Goal: Information Seeking & Learning: Learn about a topic

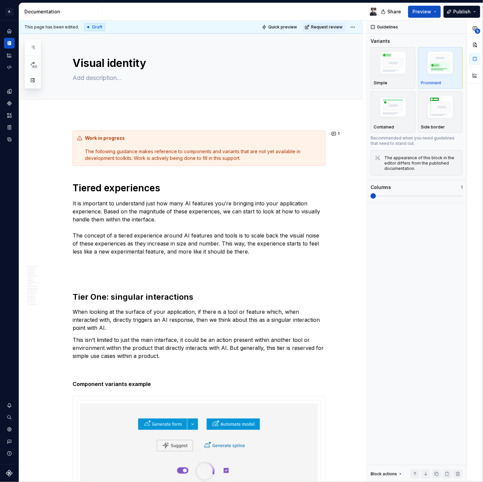
scroll to position [4841, 0]
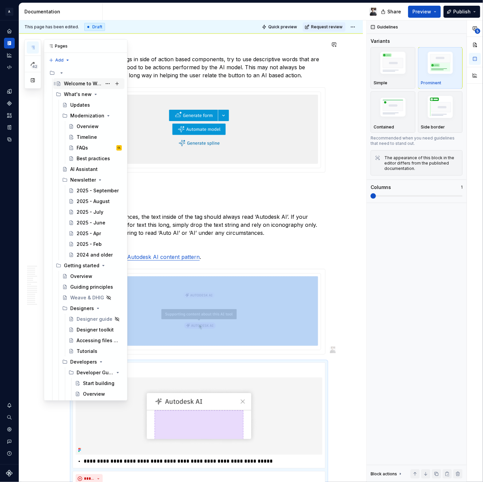
drag, startPoint x: 36, startPoint y: 47, endPoint x: 80, endPoint y: 85, distance: 57.4
click at [36, 47] on button "button" at bounding box center [33, 47] width 12 height 12
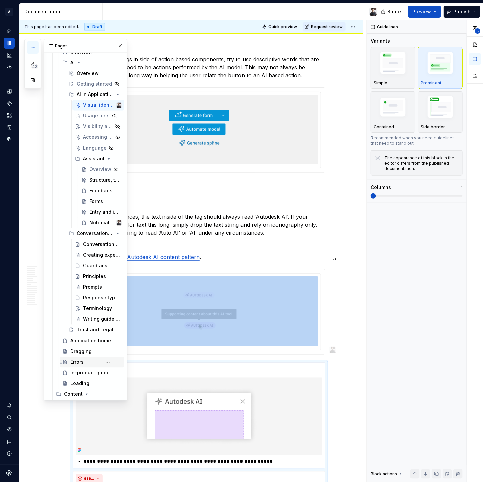
scroll to position [2598, 0]
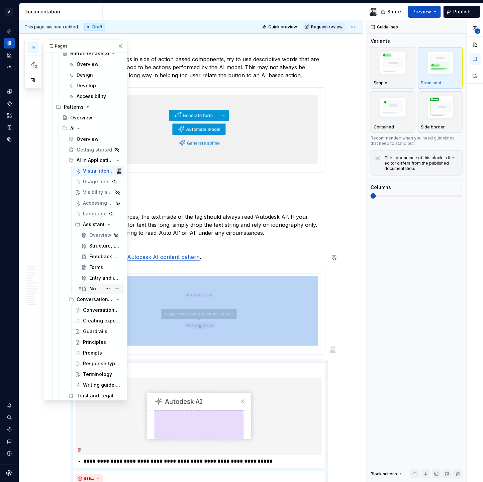
click at [91, 288] on div "Notifications" at bounding box center [95, 289] width 12 height 7
click at [92, 289] on div "Notifications" at bounding box center [95, 289] width 12 height 7
type textarea "*"
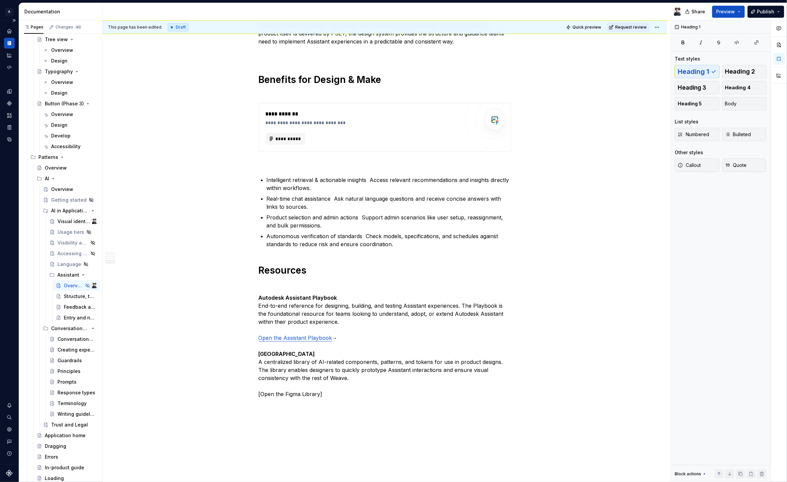
scroll to position [823, 0]
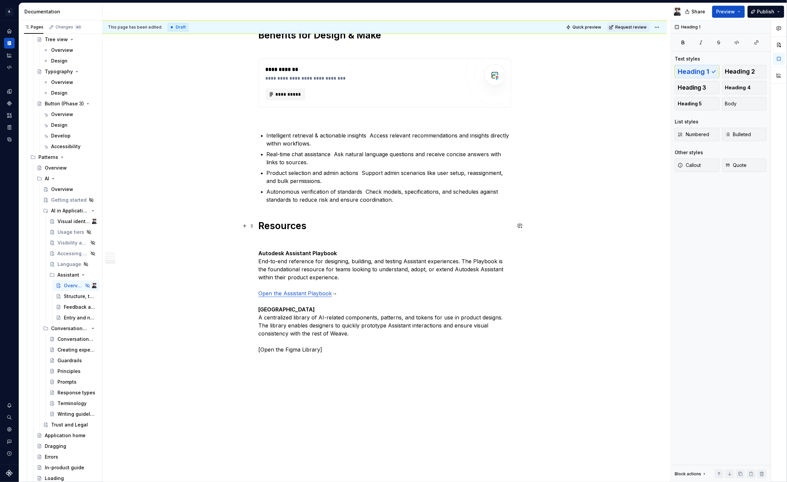
click at [273, 224] on h1 "Resources" at bounding box center [385, 226] width 253 height 12
click at [290, 251] on strong "Autodesk Assistant Playbook" at bounding box center [298, 253] width 79 height 7
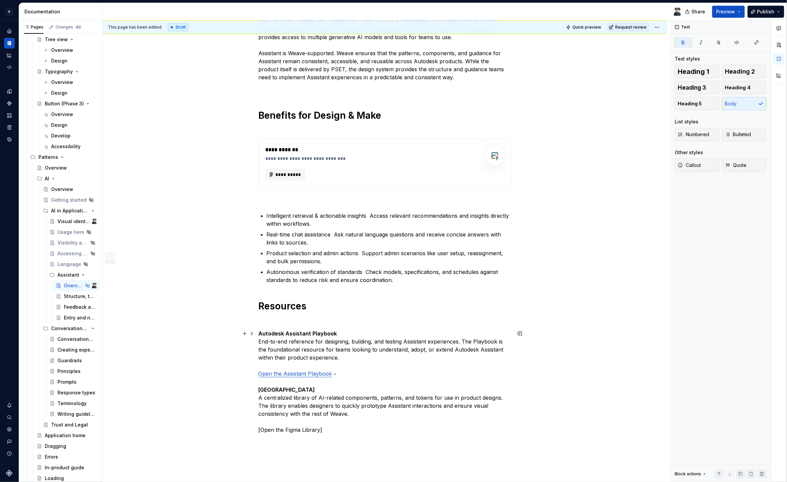
click at [304, 330] on strong "Autodesk Assistant Playbook" at bounding box center [298, 333] width 79 height 7
click at [735, 74] on span "Heading 2" at bounding box center [741, 71] width 30 height 7
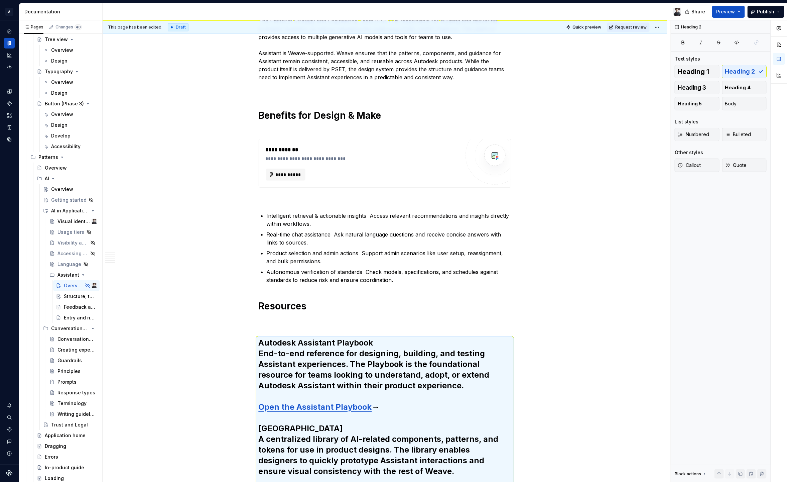
scroll to position [769, 0]
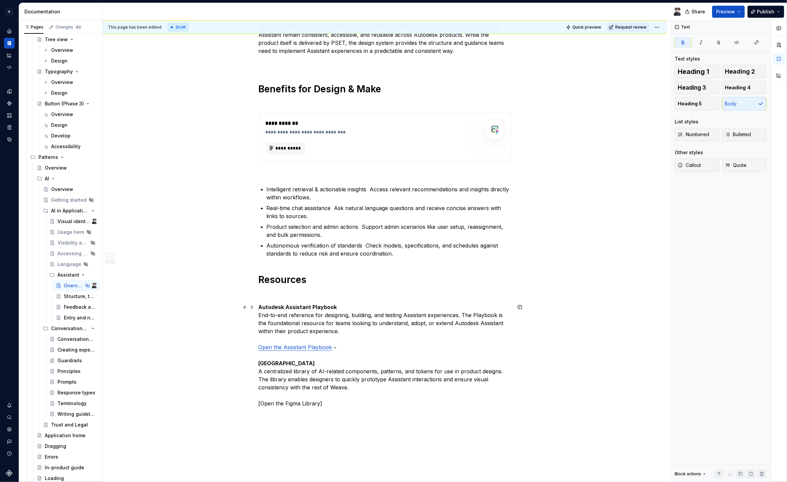
click at [297, 305] on strong "Autodesk Assistant Playbook" at bounding box center [298, 307] width 79 height 7
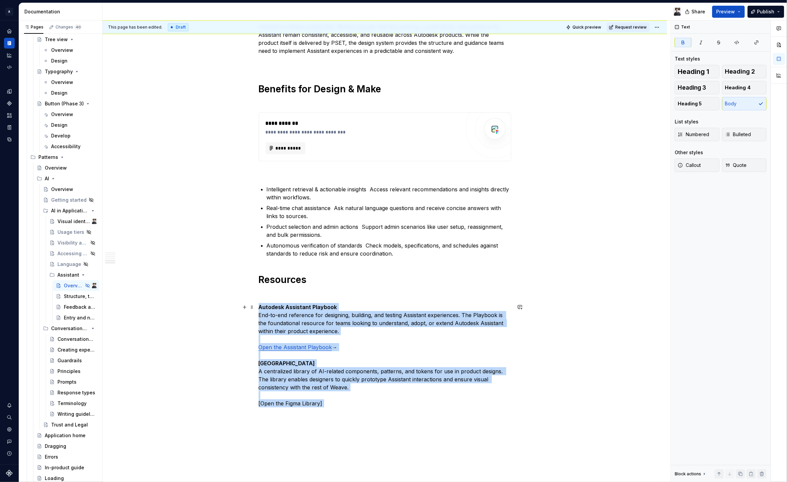
click at [307, 307] on strong "Autodesk Assistant Playbook" at bounding box center [298, 307] width 79 height 7
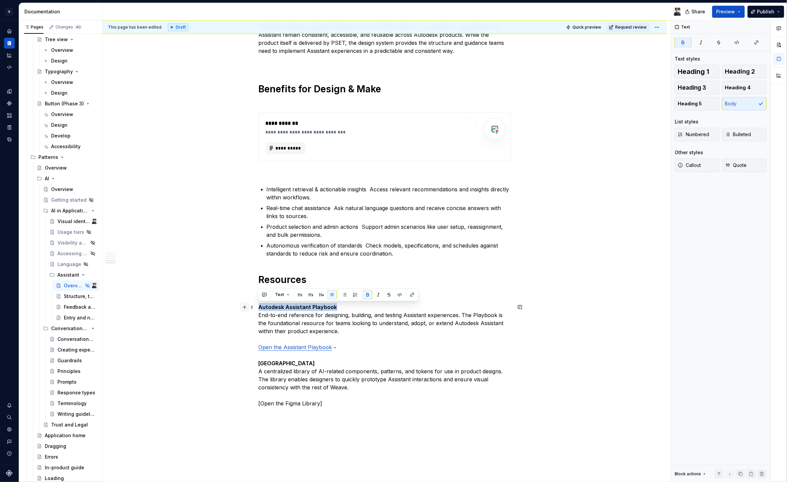
drag, startPoint x: 335, startPoint y: 306, endPoint x: 244, endPoint y: 306, distance: 91.0
click at [303, 294] on button "button" at bounding box center [300, 294] width 9 height 9
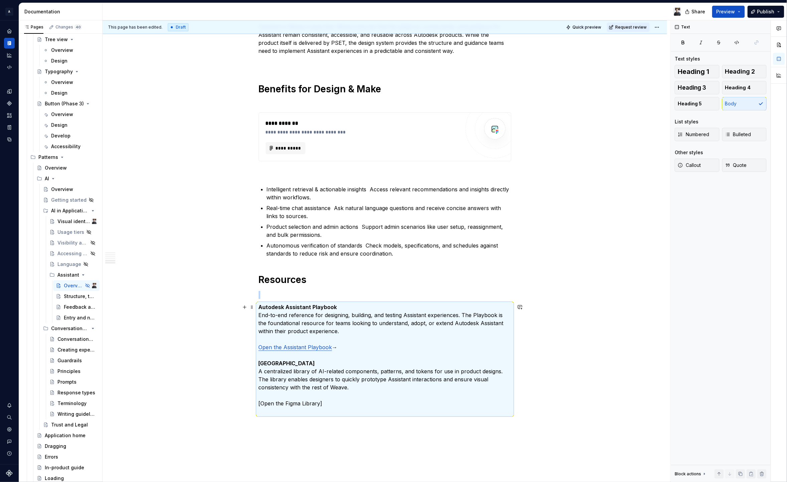
click at [363, 308] on p "Autodesk Assistant Playbook End-to-end reference for designing, building, and t…" at bounding box center [385, 359] width 253 height 112
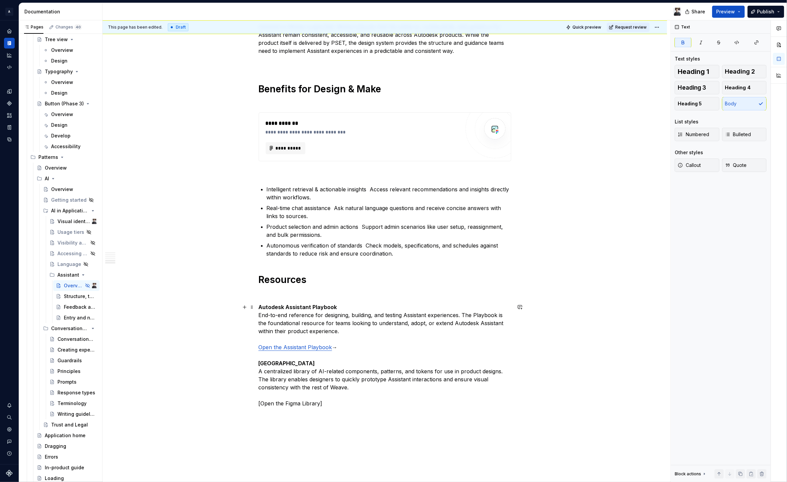
click at [335, 307] on p "Autodesk Assistant Playbook End-to-end reference for designing, building, and t…" at bounding box center [385, 359] width 253 height 112
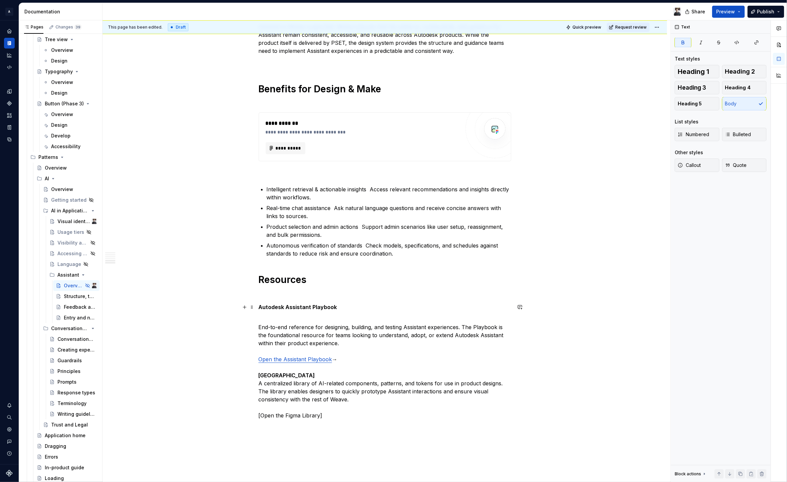
click at [317, 306] on strong "Autodesk Assistant Playbook" at bounding box center [298, 307] width 79 height 7
click at [337, 308] on p "Autodesk Assistant Playbook" at bounding box center [385, 307] width 253 height 8
drag, startPoint x: 339, startPoint y: 307, endPoint x: 232, endPoint y: 301, distance: 107.2
click at [300, 294] on button "button" at bounding box center [300, 294] width 9 height 9
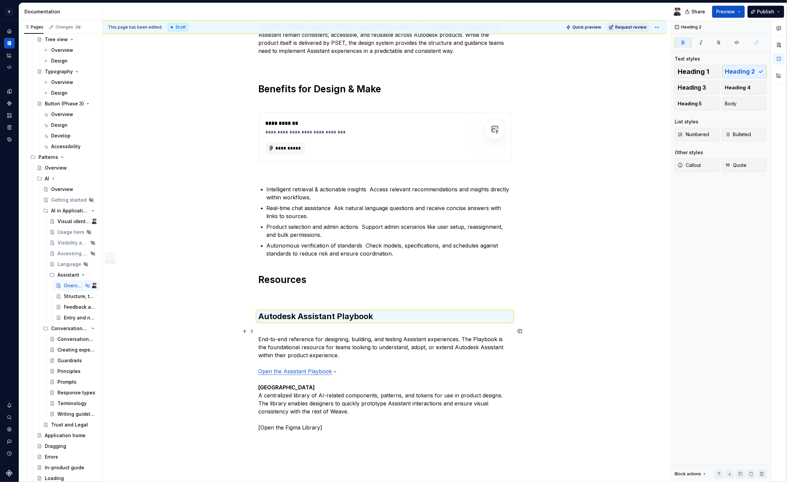
click at [299, 387] on p "End-to-end reference for designing, building, and testing Assistant experiences…" at bounding box center [385, 383] width 253 height 112
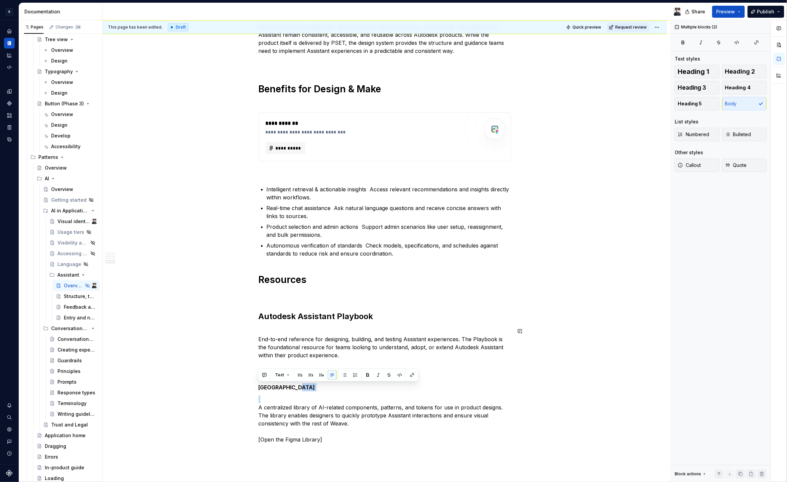
drag, startPoint x: 302, startPoint y: 389, endPoint x: 252, endPoint y: 392, distance: 49.2
click at [262, 387] on strong "Figma Library" at bounding box center [287, 387] width 57 height 7
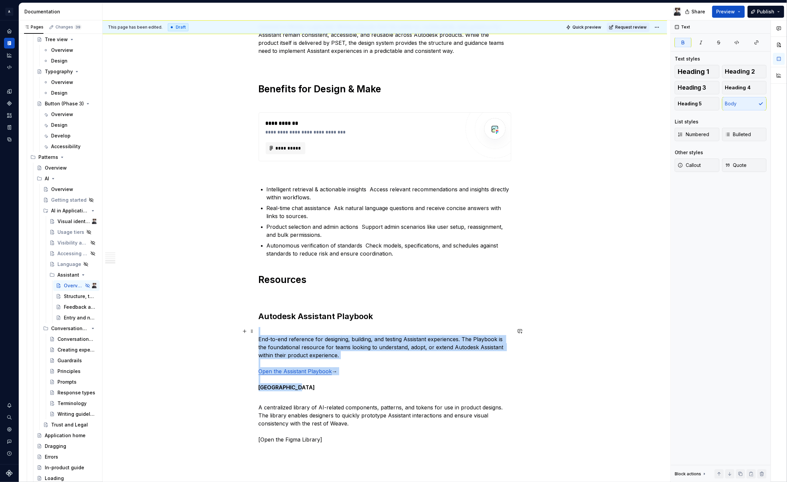
drag, startPoint x: 278, startPoint y: 384, endPoint x: 282, endPoint y: 389, distance: 6.1
click at [278, 384] on strong "Figma Library" at bounding box center [287, 387] width 57 height 7
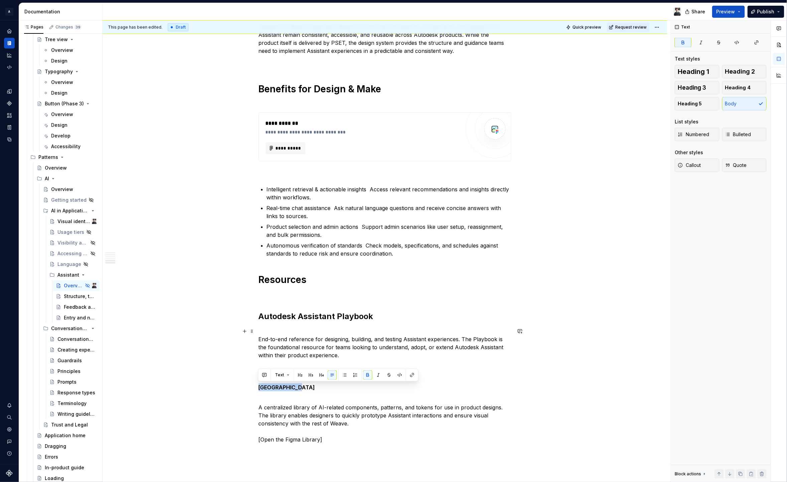
drag, startPoint x: 295, startPoint y: 387, endPoint x: 249, endPoint y: 386, distance: 46.5
click at [297, 374] on button "button" at bounding box center [300, 374] width 9 height 9
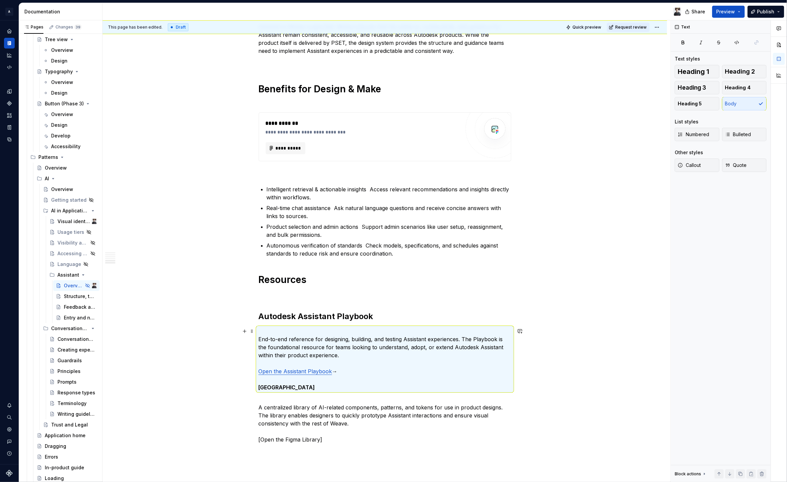
click at [272, 388] on strong "Figma Library" at bounding box center [287, 387] width 57 height 7
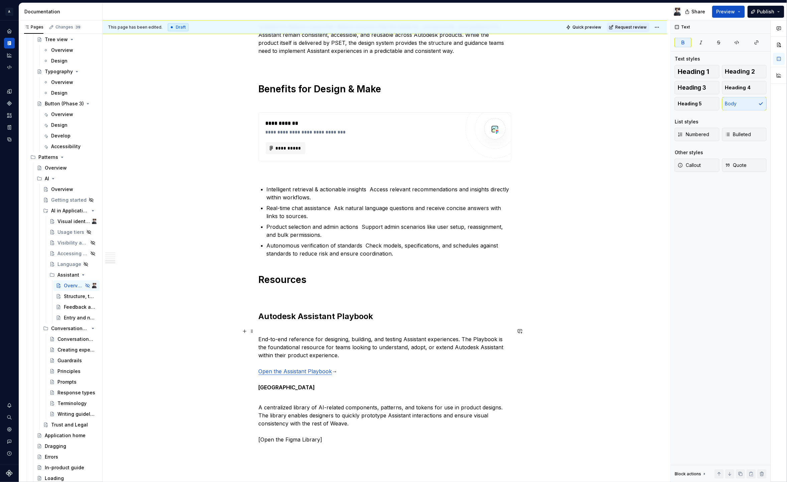
click at [259, 386] on strong "Figma Library" at bounding box center [287, 387] width 57 height 7
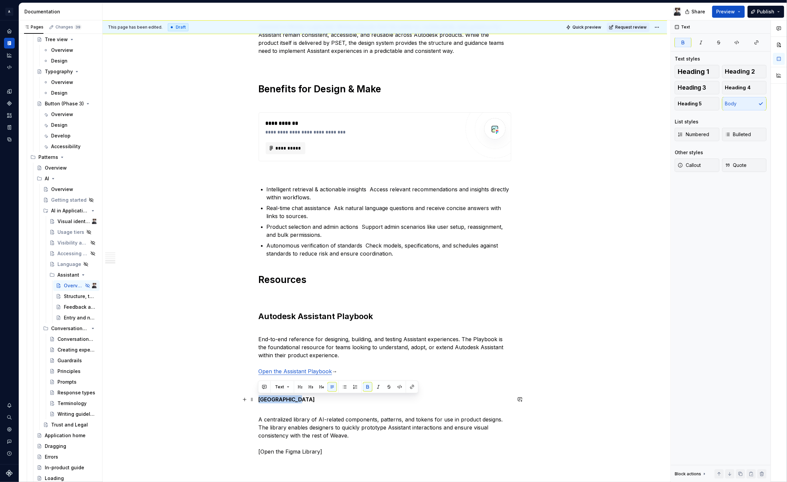
drag, startPoint x: 258, startPoint y: 399, endPoint x: 298, endPoint y: 402, distance: 39.2
click at [298, 402] on p "Figma Library" at bounding box center [385, 399] width 253 height 8
click at [301, 386] on button "button" at bounding box center [300, 386] width 9 height 9
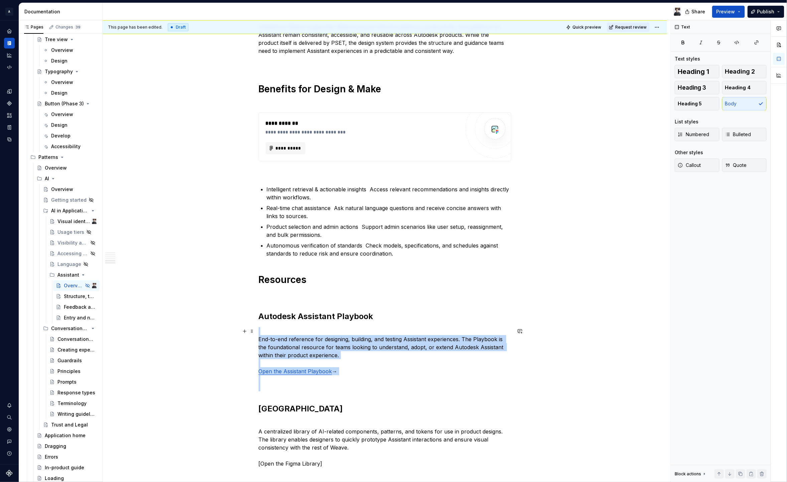
click at [288, 391] on p "End-to-end reference for designing, building, and testing Assistant experiences…" at bounding box center [385, 359] width 253 height 64
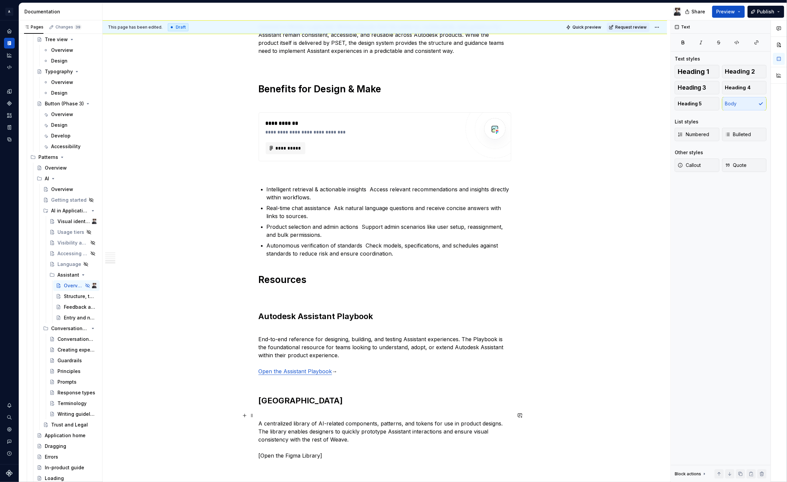
click at [278, 414] on p "A centralized library of AI-related components, patterns, and tokens for use in…" at bounding box center [385, 439] width 253 height 56
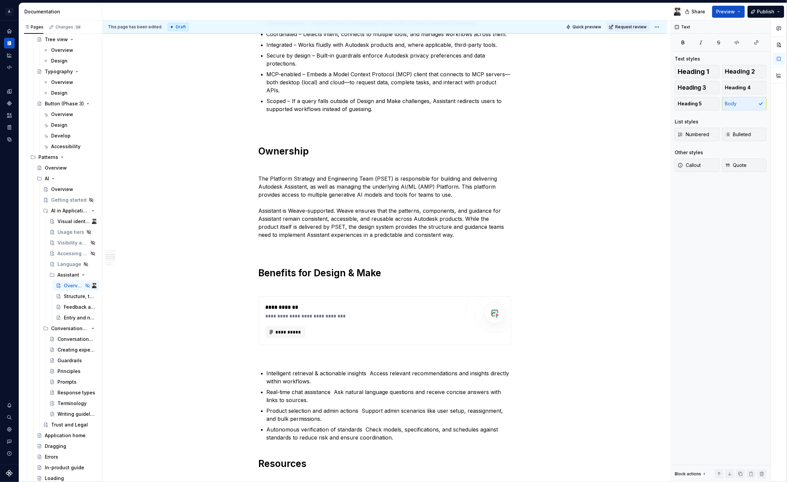
scroll to position [524, 0]
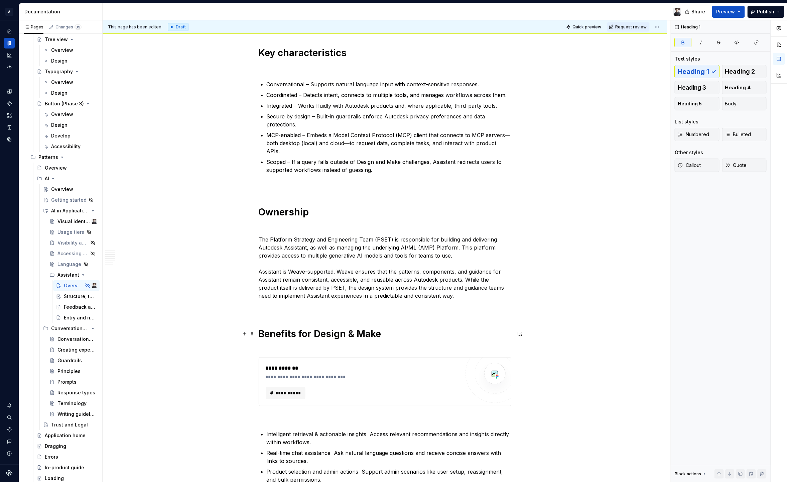
click at [314, 330] on strong "Benefits for Design & Make" at bounding box center [320, 333] width 123 height 11
click at [295, 346] on h1 "Benefits for Design & Make" at bounding box center [385, 340] width 253 height 24
click at [276, 418] on p at bounding box center [385, 418] width 253 height 8
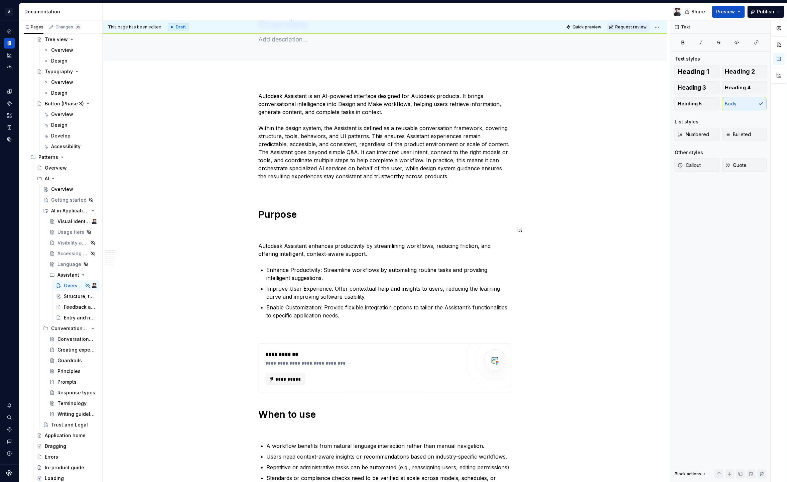
scroll to position [0, 0]
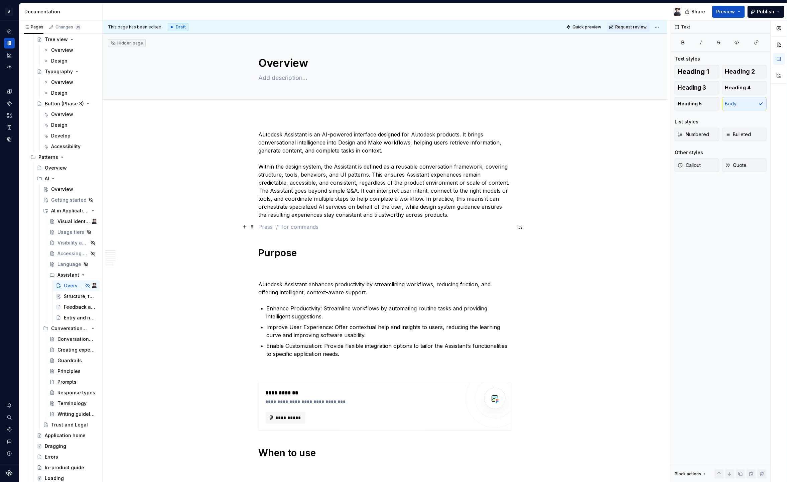
click at [273, 226] on p at bounding box center [385, 227] width 253 height 8
click at [293, 228] on p at bounding box center [385, 227] width 253 height 8
click at [70, 298] on div "Structure, tools and behavior" at bounding box center [70, 296] width 13 height 7
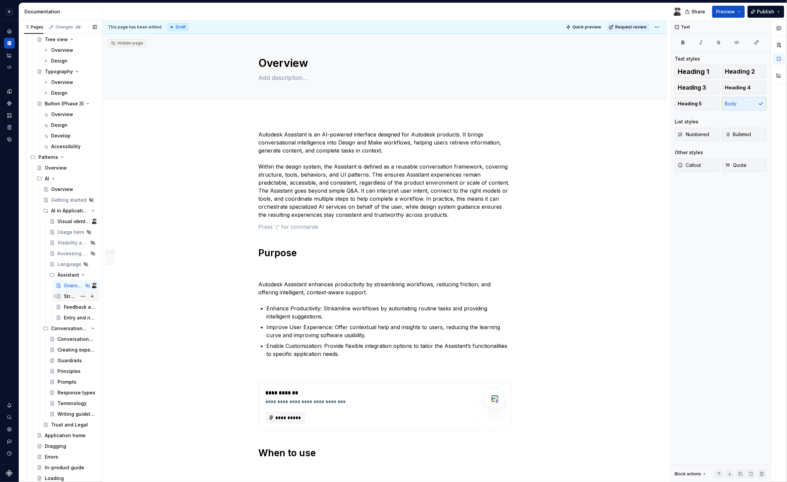
type textarea "*"
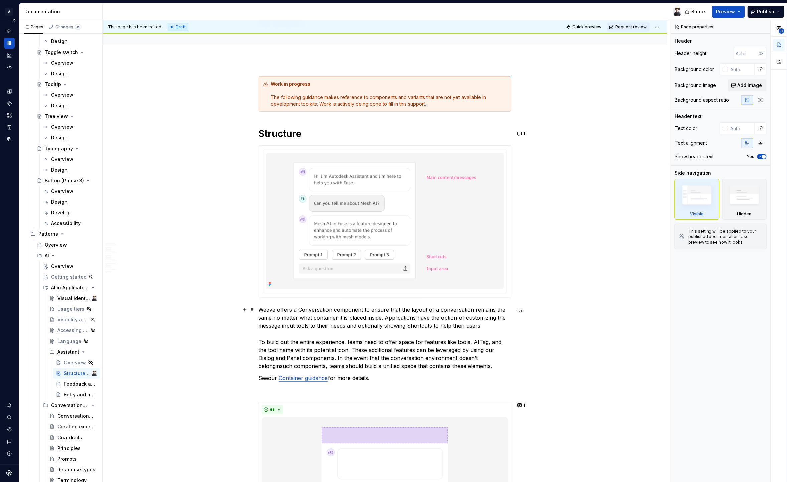
scroll to position [55, 0]
click at [93, 394] on button "Page tree" at bounding box center [92, 394] width 9 height 9
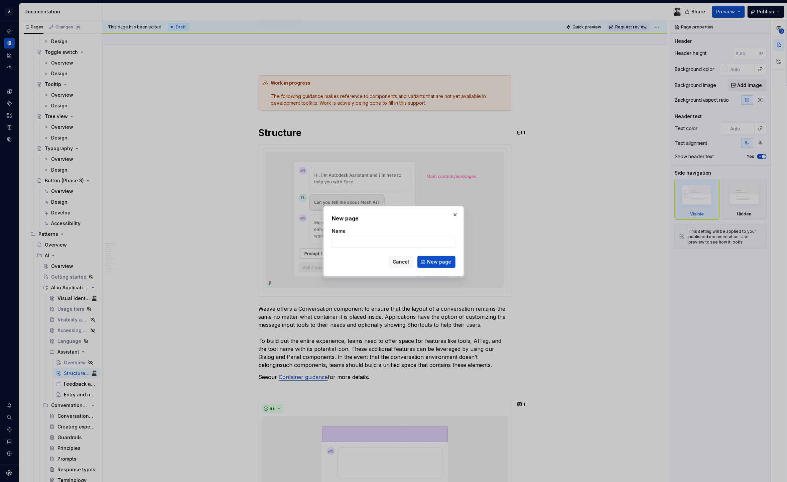
click at [392, 267] on button "Cancel" at bounding box center [401, 262] width 25 height 12
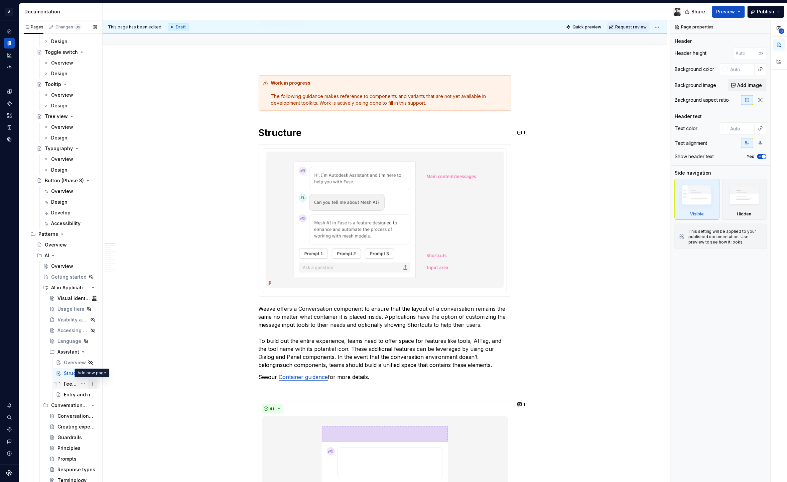
click at [91, 385] on button "Page tree" at bounding box center [92, 383] width 9 height 9
type textarea "*"
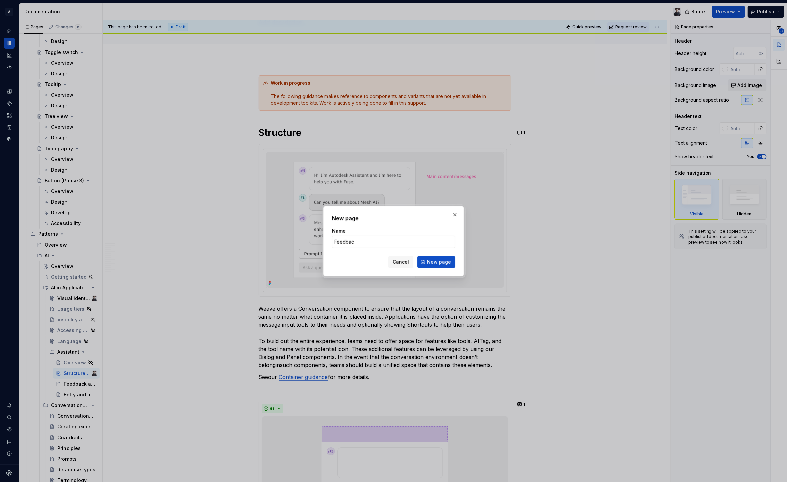
drag, startPoint x: 376, startPoint y: 240, endPoint x: 231, endPoint y: 243, distance: 144.5
click at [231, 243] on div "New page Name Feedbac Cancel New page" at bounding box center [393, 241] width 787 height 482
type input "Forms"
click at [440, 262] on span "New page" at bounding box center [439, 261] width 24 height 7
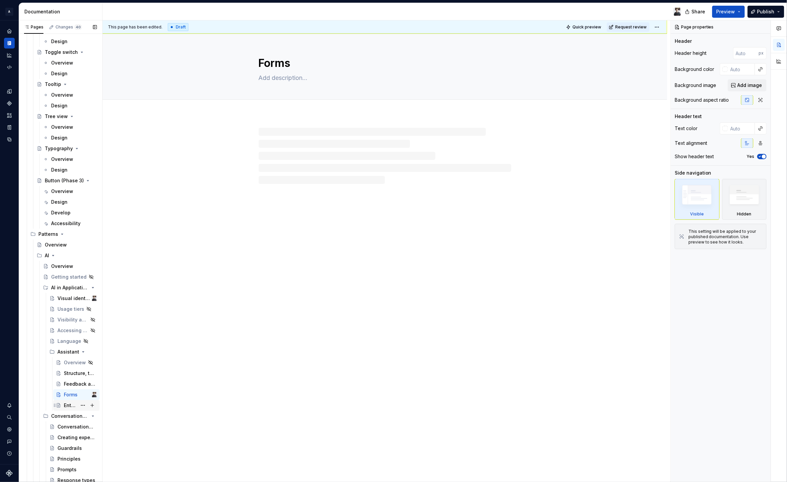
click at [70, 404] on div "Entry and notifications" at bounding box center [70, 405] width 13 height 7
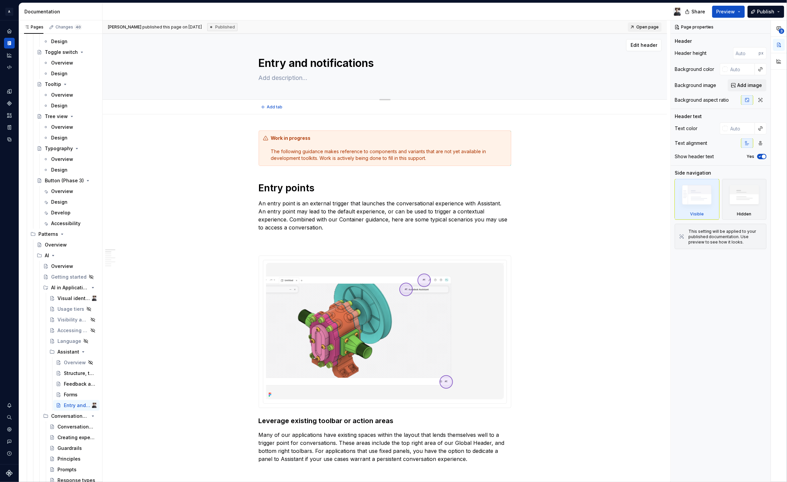
click at [315, 58] on textarea "Entry and notifications" at bounding box center [383, 63] width 253 height 16
click at [92, 406] on button "Page tree" at bounding box center [92, 405] width 9 height 9
type textarea "*"
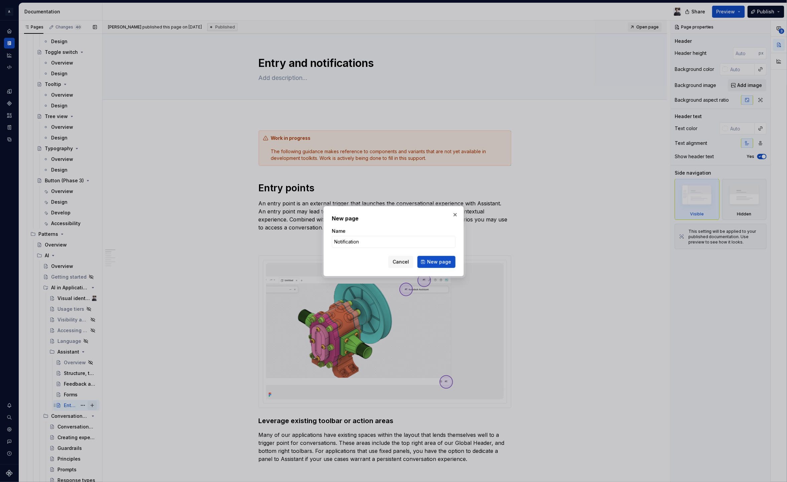
type input "Notifications"
click button "New page" at bounding box center [437, 262] width 38 height 12
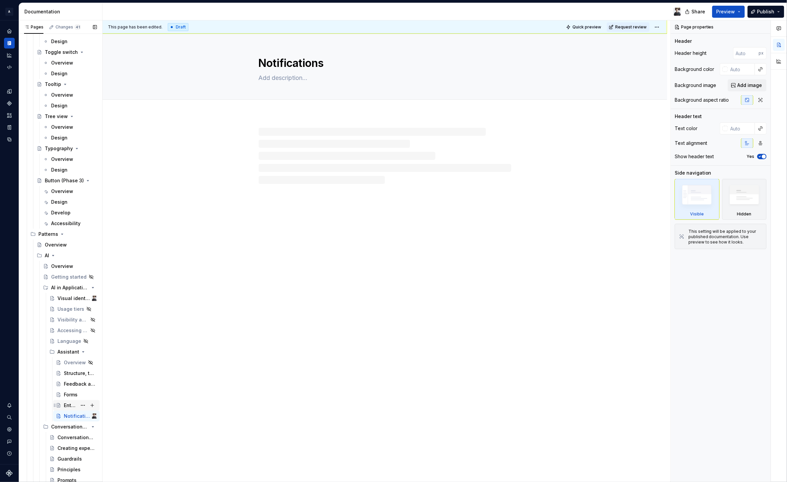
click at [70, 406] on div "Entry and notifications" at bounding box center [70, 405] width 13 height 7
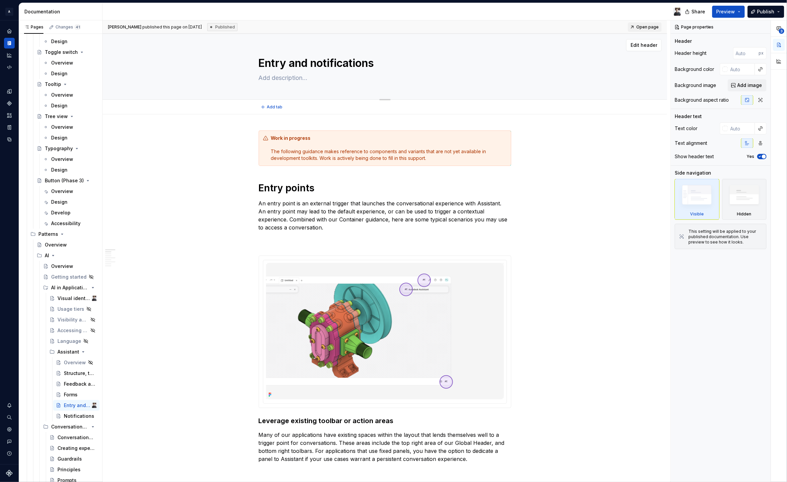
drag, startPoint x: 311, startPoint y: 61, endPoint x: 428, endPoint y: 66, distance: 117.1
click at [428, 66] on textarea "Entry and notifications" at bounding box center [383, 63] width 253 height 16
click at [328, 52] on div "Entry and notifications" at bounding box center [385, 67] width 253 height 66
drag, startPoint x: 319, startPoint y: 60, endPoint x: 311, endPoint y: 62, distance: 8.8
click at [319, 60] on textarea "Entry and notifications" at bounding box center [383, 63] width 253 height 16
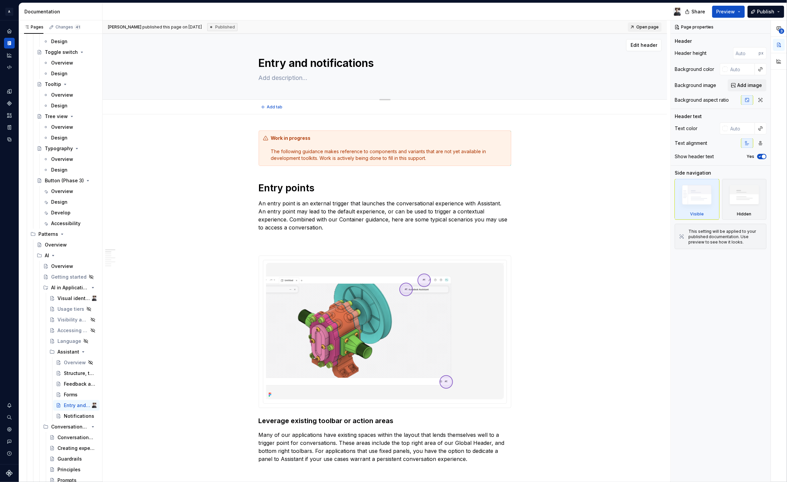
click at [311, 63] on textarea "Entry and notifications" at bounding box center [383, 63] width 253 height 16
drag, startPoint x: 312, startPoint y: 64, endPoint x: 463, endPoint y: 70, distance: 150.9
click at [463, 70] on textarea "Entry and notifications" at bounding box center [383, 63] width 253 height 16
type textarea "*"
type textarea "Entry and i"
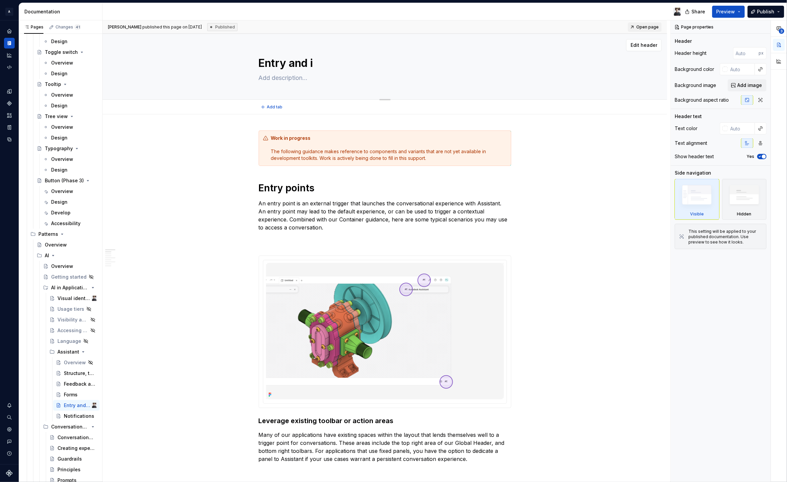
type textarea "*"
type textarea "Entry and ic"
type textarea "*"
type textarea "Entry and ico"
type textarea "*"
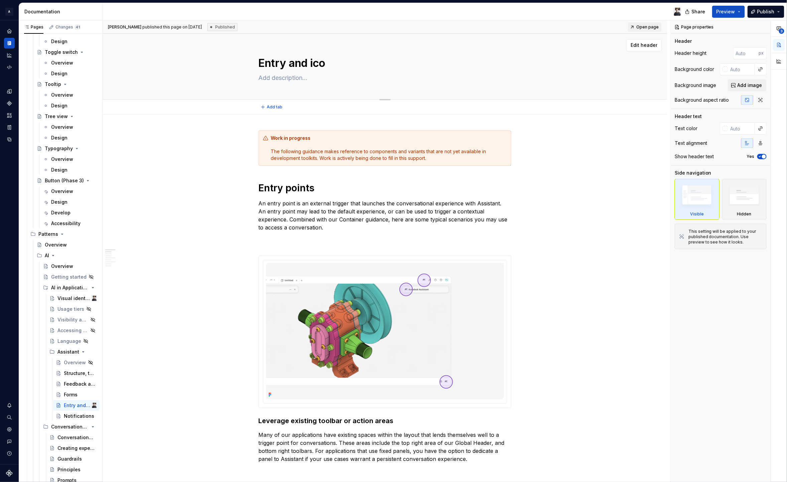
type textarea "Entry and icon"
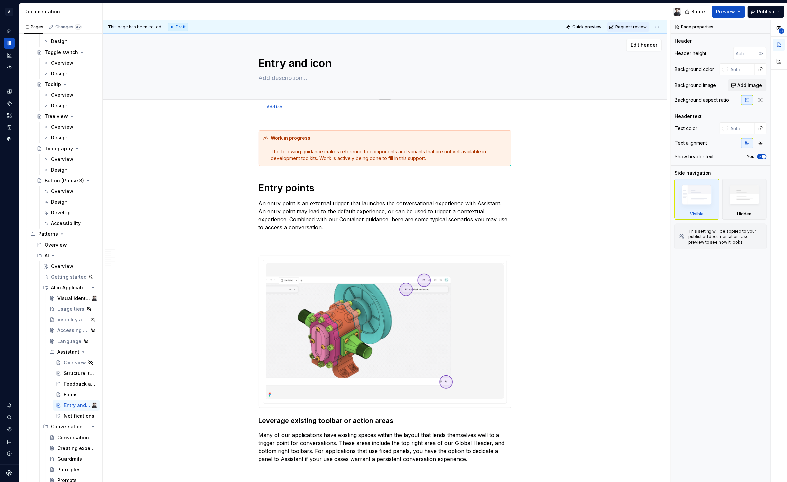
type textarea "*"
type textarea "Entry and icono"
type textarea "*"
type textarea "Entry and iconog"
type textarea "*"
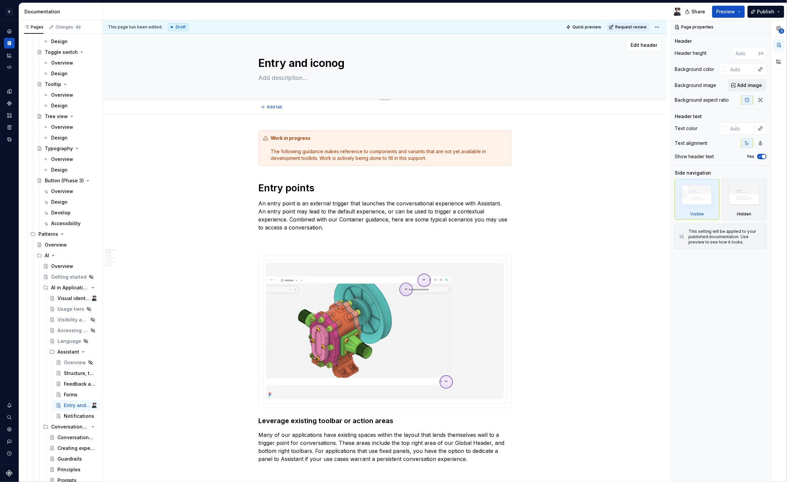
type textarea "Entry and iconogr"
type textarea "*"
type textarea "Entry and iconogra"
type textarea "*"
type textarea "Entry and iconograp"
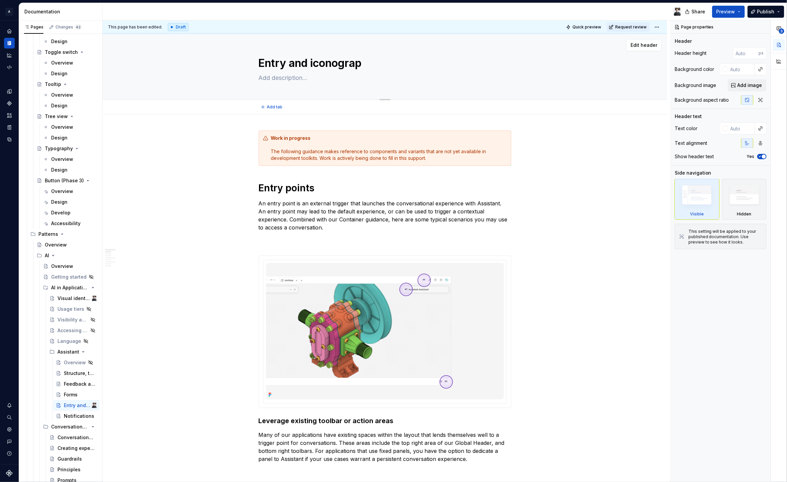
type textarea "*"
type textarea "Entry and iconograph"
type textarea "*"
type textarea "Entry and iconography"
type textarea "*"
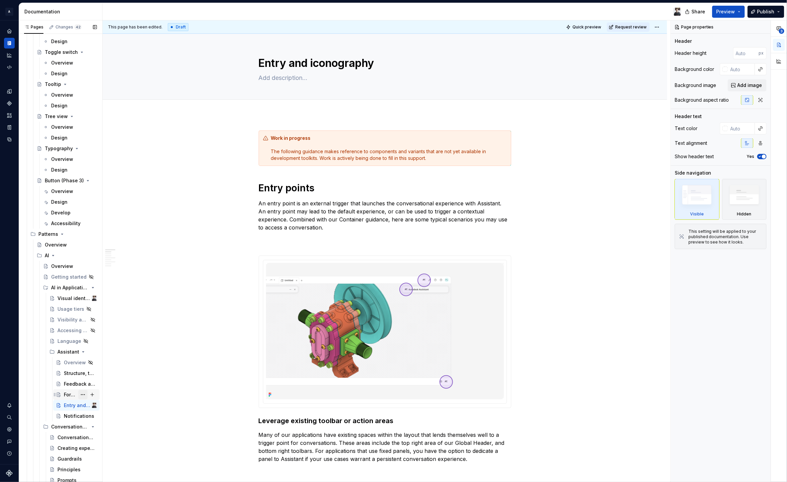
type textarea "Entry and iconography"
click at [82, 395] on button "Page tree" at bounding box center [82, 394] width 9 height 9
click at [174, 311] on html "A Weave Dataset 2.0 Documentation Share Preview Publish Pages Changes 42 Add Ac…" at bounding box center [393, 241] width 787 height 482
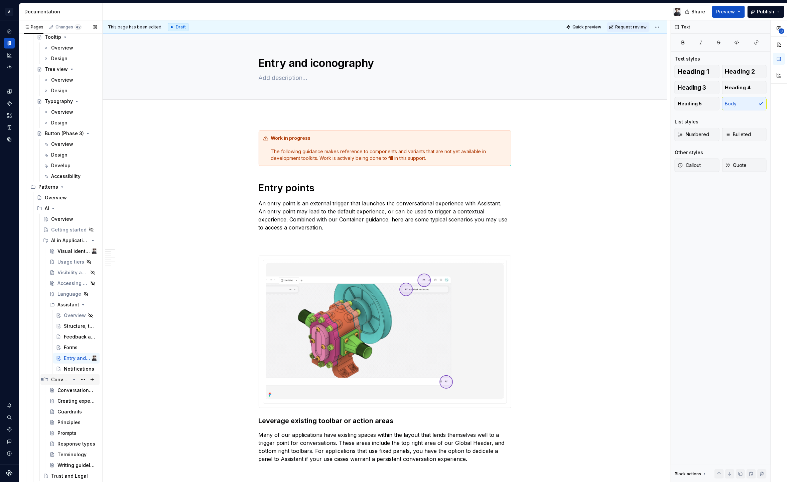
scroll to position [2503, 0]
click at [65, 321] on div "Structure, tools and behavior" at bounding box center [70, 322] width 13 height 7
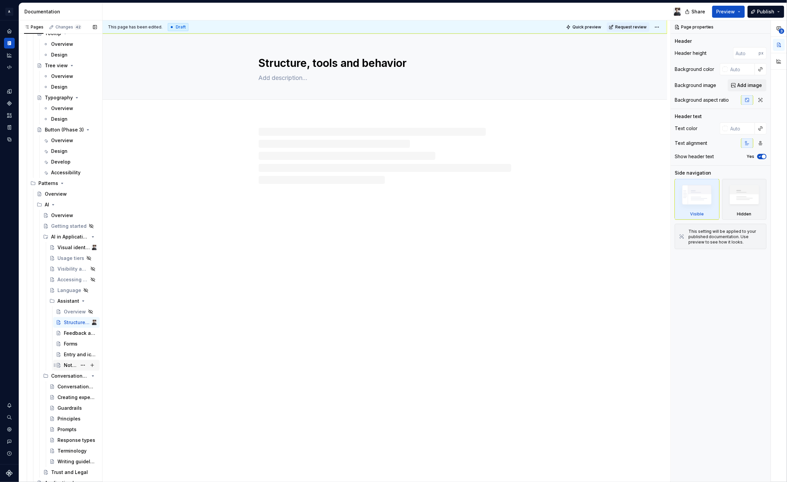
click at [65, 363] on div "Notifications" at bounding box center [70, 365] width 13 height 7
click at [283, 114] on div at bounding box center [385, 211] width 565 height 194
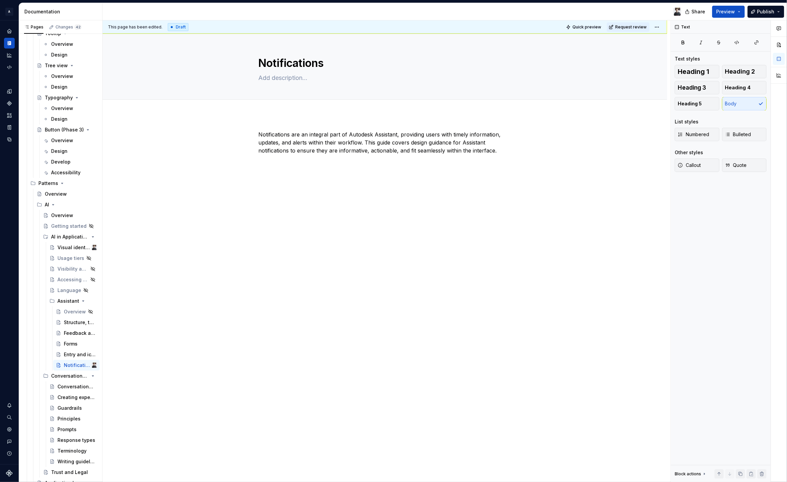
click at [273, 163] on div "Notifications are an integral part of Autodesk Assistant, providing users with …" at bounding box center [385, 146] width 253 height 33
click at [274, 166] on div "Notifications are an integral part of Autodesk Assistant, providing users with …" at bounding box center [385, 211] width 565 height 194
click at [514, 153] on div "Notifications are an integral part of Autodesk Assistant, providing users with …" at bounding box center [385, 216] width 565 height 205
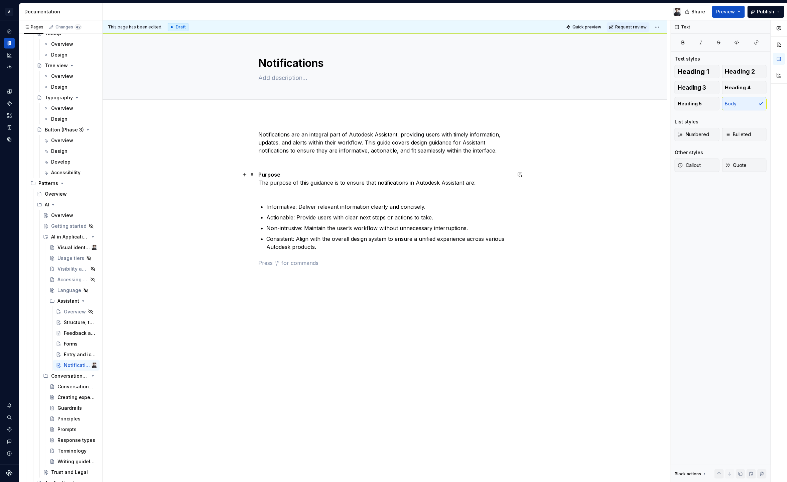
click at [283, 175] on p "Purpose The purpose of this guidance is to ensure that notifications in Autodes…" at bounding box center [385, 183] width 253 height 24
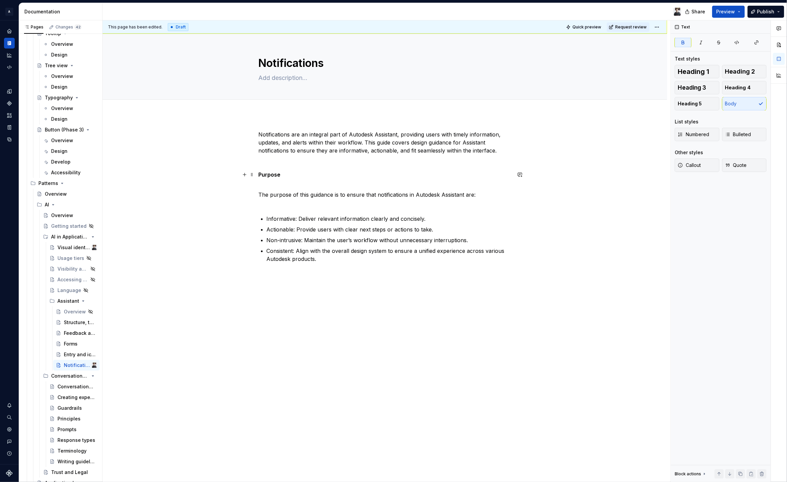
click at [269, 172] on strong "Purpose" at bounding box center [270, 174] width 22 height 7
click at [699, 72] on span "Heading 1" at bounding box center [693, 71] width 31 height 7
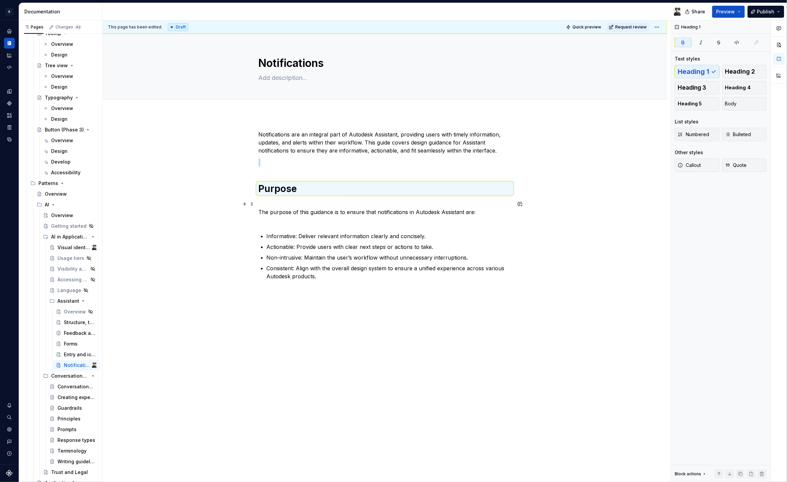
click at [284, 204] on p "The purpose of this guidance is to ensure that notifications in Autodesk Assist…" at bounding box center [385, 212] width 253 height 24
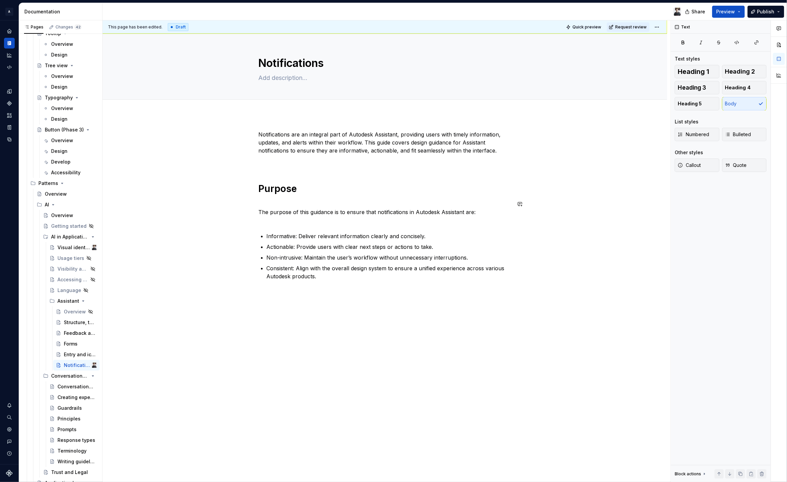
click at [289, 229] on div "Notifications are an integral part of Autodesk Assistant, providing users with …" at bounding box center [385, 213] width 253 height 166
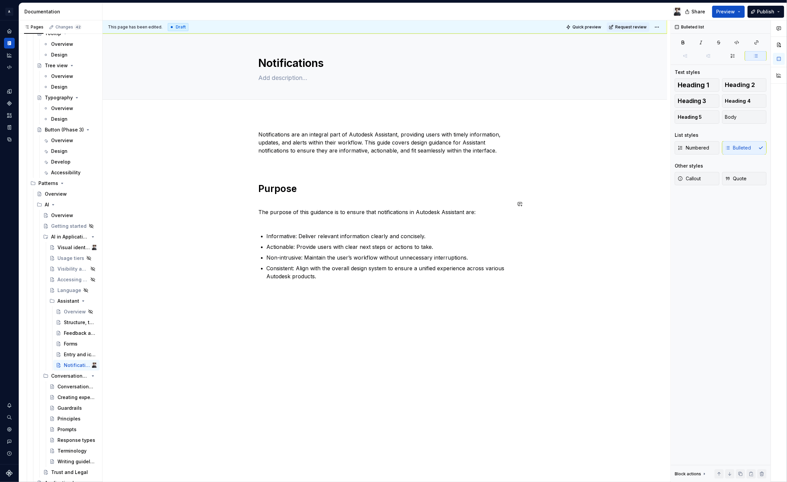
click at [290, 225] on div "Notifications are an integral part of Autodesk Assistant, providing users with …" at bounding box center [385, 213] width 253 height 166
click at [292, 221] on p "The purpose of this guidance is to ensure that notifications in Autodesk Assist…" at bounding box center [385, 212] width 253 height 24
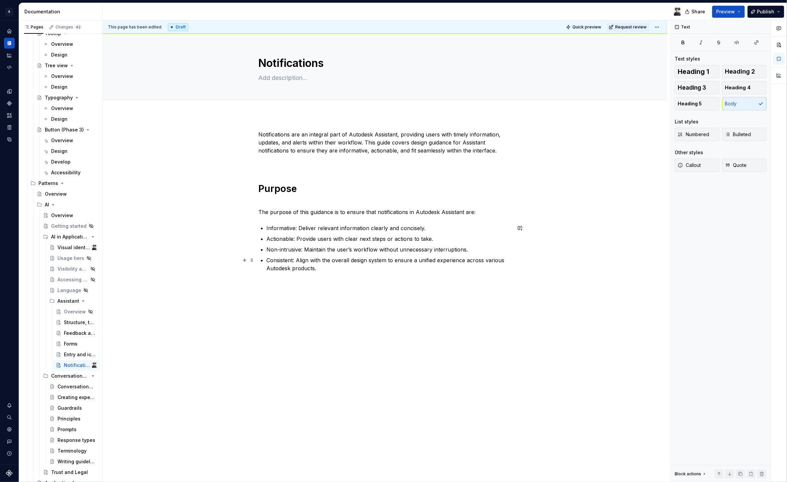
click at [337, 270] on p "Consistent: Align with the overall design system to ensure a unified experience…" at bounding box center [389, 264] width 245 height 16
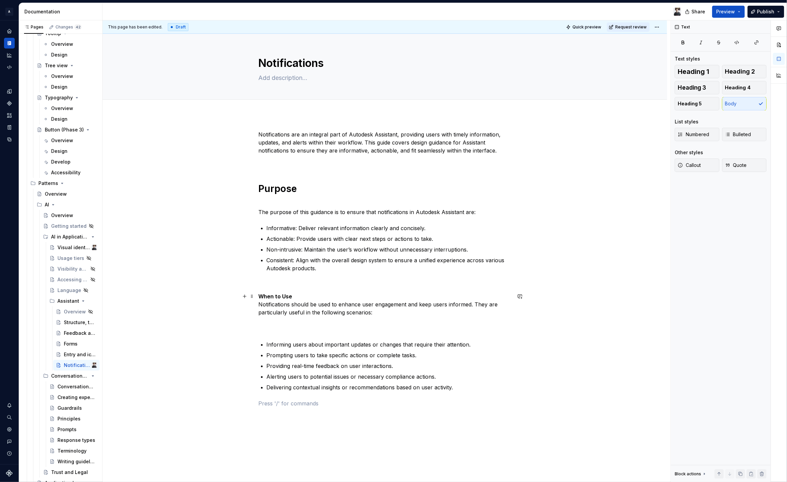
click at [313, 300] on p "When to Use Notifications should be used to enhance user engagement and keep us…" at bounding box center [385, 312] width 253 height 40
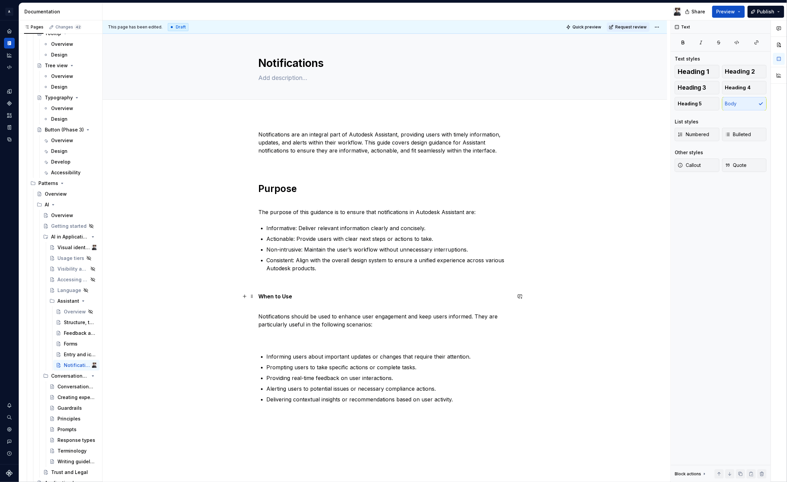
click at [259, 297] on strong "When to Use" at bounding box center [276, 296] width 34 height 7
click at [687, 68] on span "Heading 1" at bounding box center [693, 71] width 31 height 7
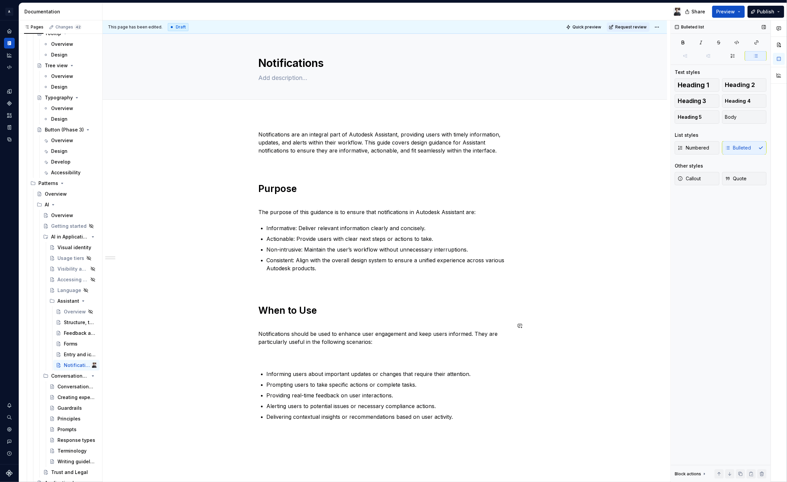
click at [271, 364] on div "Notifications are an integral part of Autodesk Assistant, providing users with …" at bounding box center [385, 283] width 253 height 306
click at [273, 362] on div "Notifications are an integral part of Autodesk Assistant, providing users with …" at bounding box center [385, 283] width 253 height 306
click at [277, 351] on p "Notifications should be used to enhance user engagement and keep users informed…" at bounding box center [385, 342] width 253 height 40
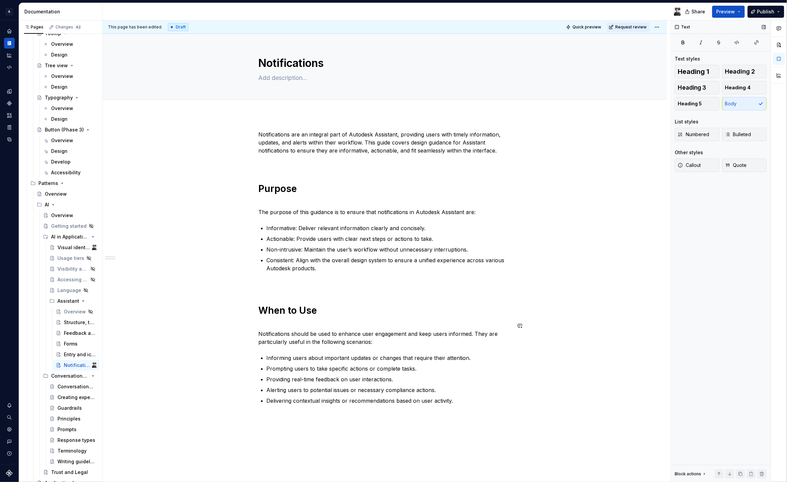
click at [281, 320] on div "Notifications are an integral part of Autodesk Assistant, providing users with …" at bounding box center [385, 275] width 253 height 290
click at [278, 194] on h1 "Purpose" at bounding box center [385, 189] width 253 height 12
click at [277, 331] on p "Notifications should be used to enhance user engagement and keep users informed…" at bounding box center [385, 334] width 253 height 24
click at [260, 340] on p "Notifications should be used to enhance user engagement and keep users informed…" at bounding box center [385, 334] width 253 height 24
click at [259, 332] on p "Notifications should be used to enhance user engagement and keep users informed…" at bounding box center [385, 334] width 253 height 24
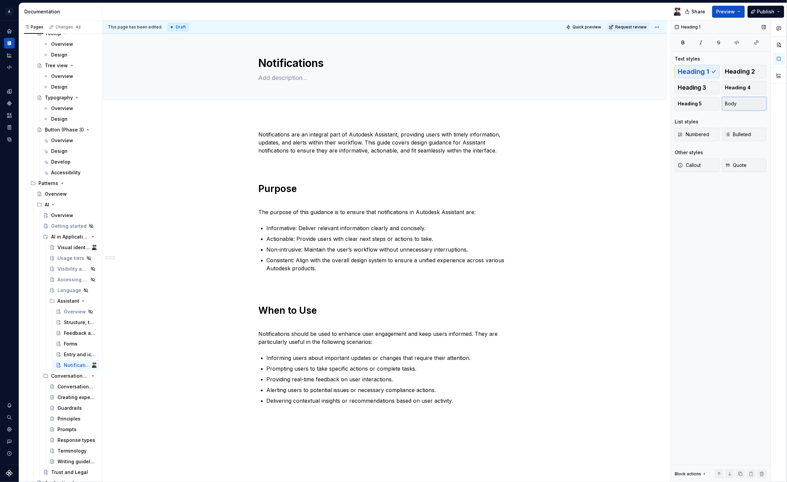
click at [737, 101] on button "Body" at bounding box center [745, 103] width 45 height 13
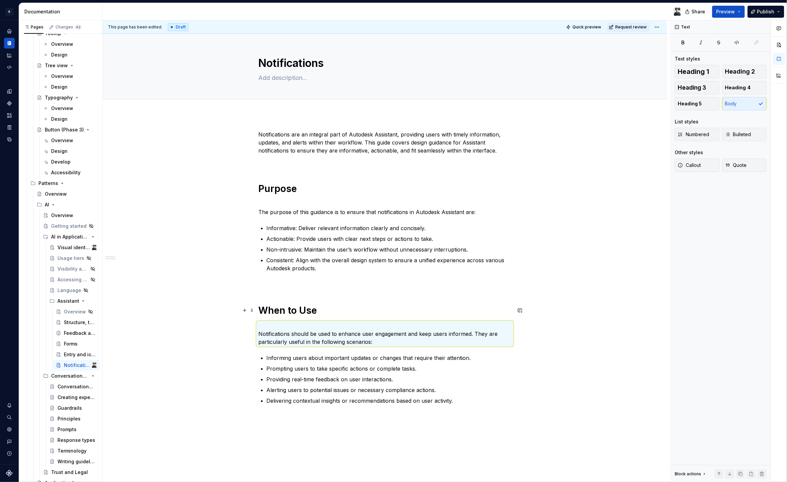
click at [277, 314] on strong "When to Use" at bounding box center [288, 310] width 59 height 11
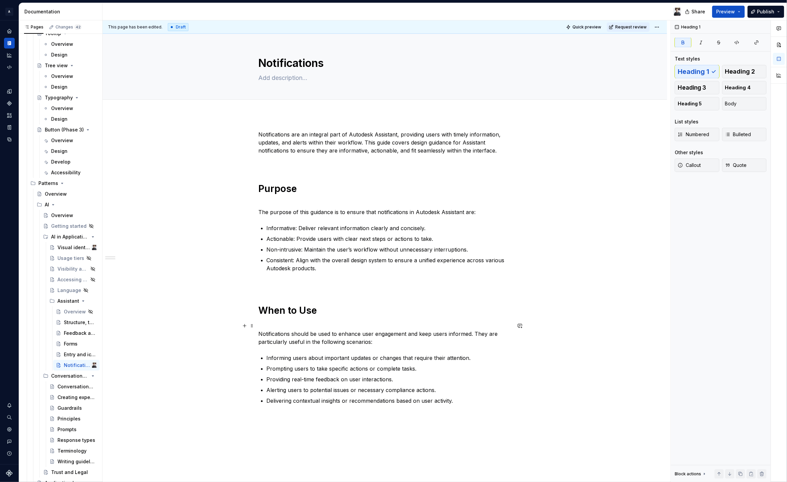
click at [276, 327] on p "Notifications should be used to enhance user engagement and keep users informed…" at bounding box center [385, 334] width 253 height 24
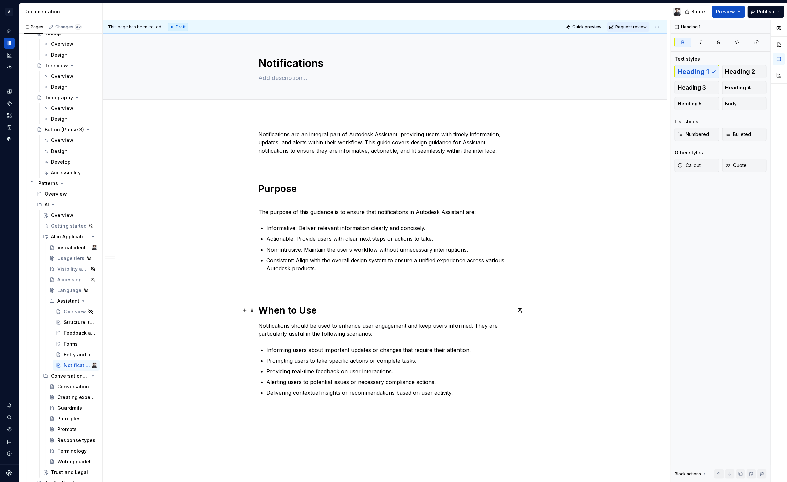
click at [286, 316] on h1 "When to Use" at bounding box center [385, 310] width 253 height 12
click at [347, 310] on h1 "When to Use" at bounding box center [385, 310] width 253 height 12
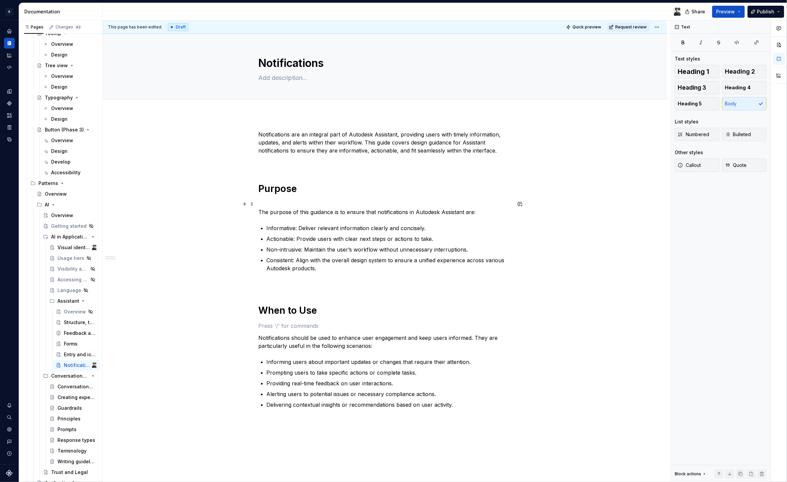
click at [274, 211] on p "The purpose of this guidance is to ensure that notifications in Autodesk Assist…" at bounding box center [385, 208] width 253 height 16
click at [271, 212] on p "The purpose of this guidance is to ensure that notifications in Autodesk Assist…" at bounding box center [385, 208] width 253 height 16
click at [265, 211] on p "The purpose of this guidance is to ensure that notifications in Autodesk Assist…" at bounding box center [385, 208] width 253 height 16
click at [262, 211] on p "The purpose of this guidance is to ensure that notifications in Autodesk Assist…" at bounding box center [385, 208] width 253 height 16
click at [264, 200] on p "The purpose of this guidance is to ensure that notifications in Autodesk Assist…" at bounding box center [385, 208] width 253 height 16
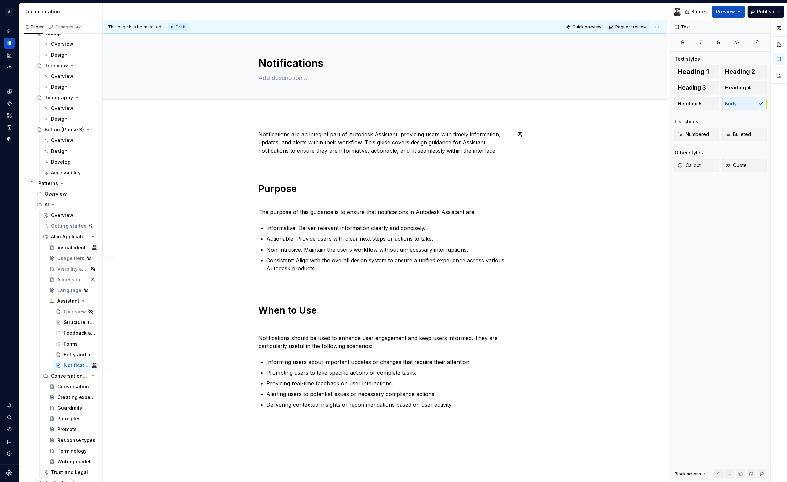
click at [265, 167] on div "Notifications are an integral part of Autodesk Assistant, providing users with …" at bounding box center [385, 277] width 253 height 294
click at [268, 162] on p at bounding box center [385, 163] width 253 height 8
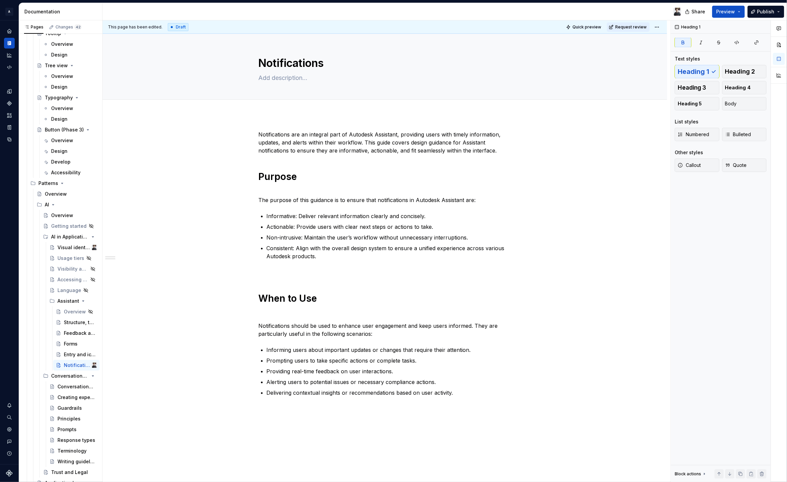
click at [273, 161] on div "Notifications are an integral part of Autodesk Assistant, providing users with …" at bounding box center [385, 271] width 253 height 282
click at [510, 150] on p "Notifications are an integral part of Autodesk Assistant, providing users with …" at bounding box center [385, 142] width 253 height 24
type textarea "*"
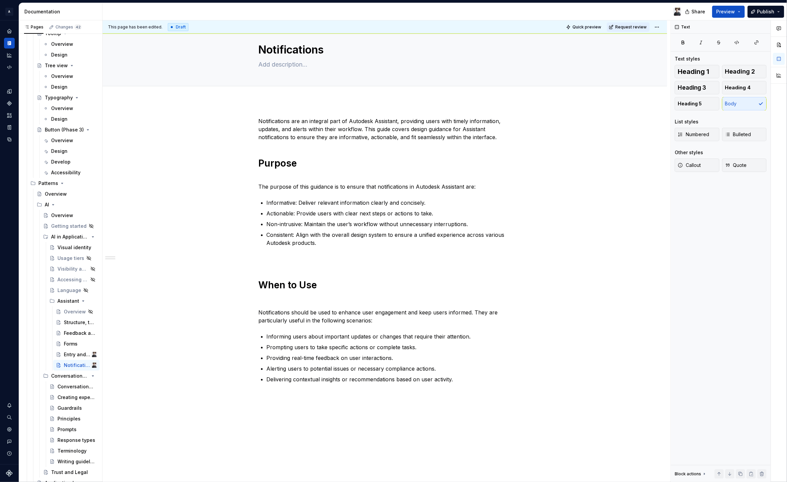
click at [287, 405] on div "Notifications are an integral part of Autodesk Assistant, providing users with …" at bounding box center [385, 262] width 253 height 290
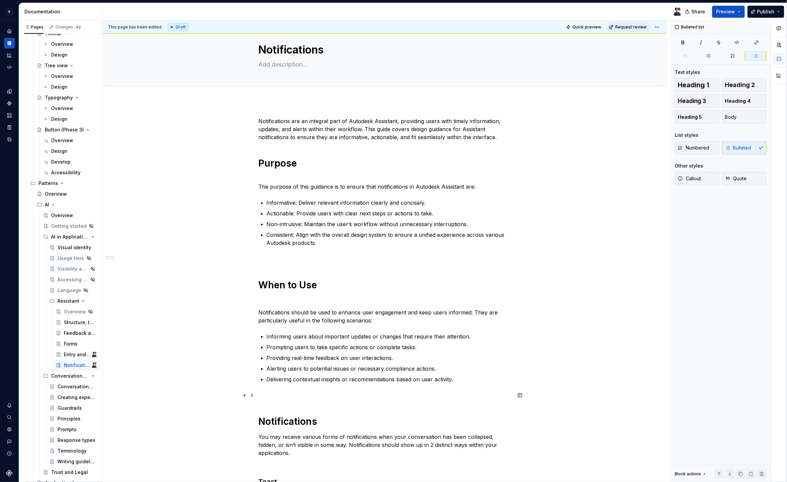
click at [291, 400] on div "Notifications are an integral part of Autodesk Assistant, providing users with …" at bounding box center [385, 489] width 253 height 744
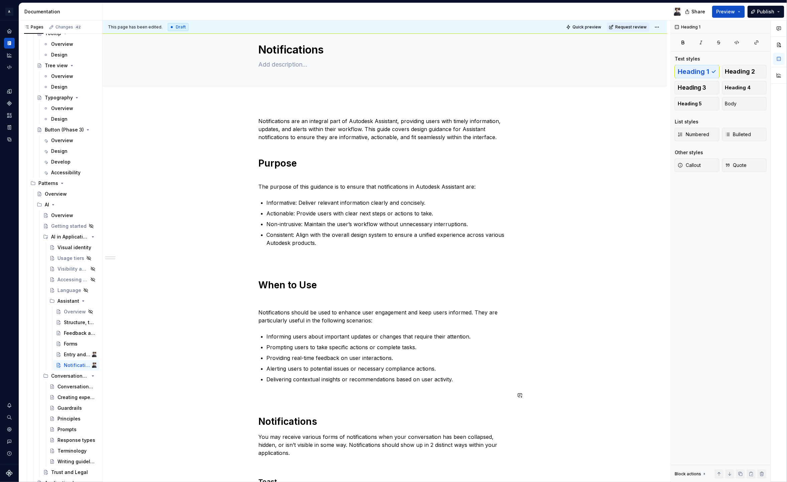
scroll to position [31, 0]
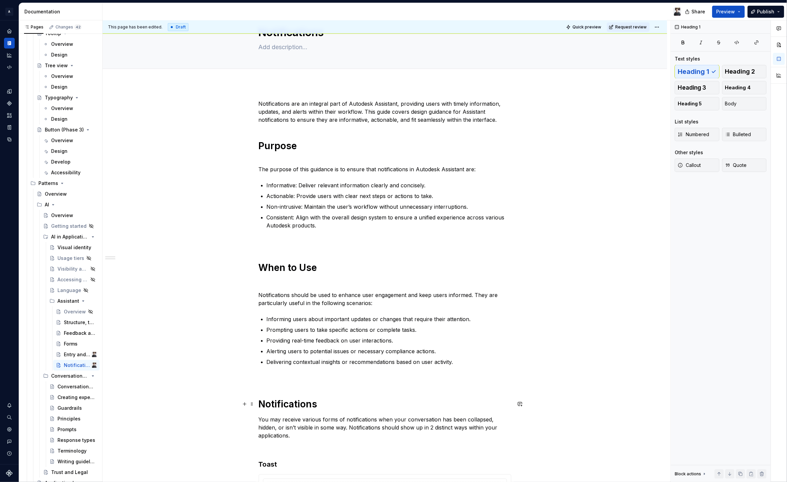
click at [291, 409] on h1 "Notifications" at bounding box center [385, 404] width 253 height 12
click at [293, 408] on h1 "Notifications" at bounding box center [385, 404] width 253 height 12
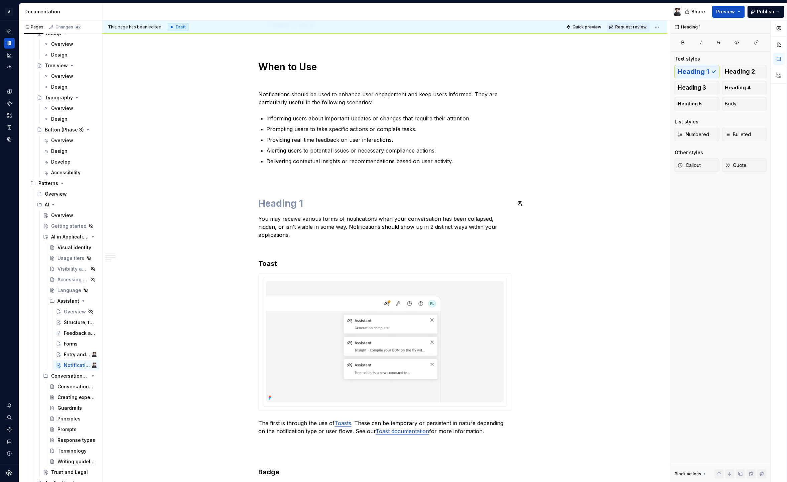
scroll to position [211, 0]
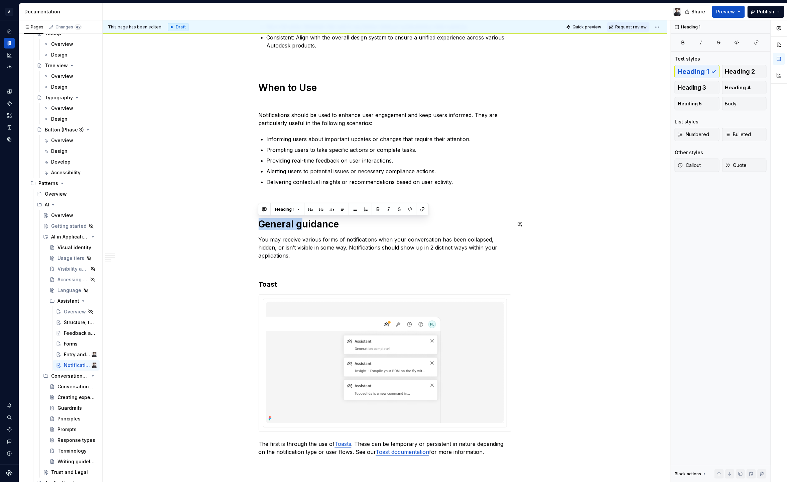
drag, startPoint x: 283, startPoint y: 222, endPoint x: 227, endPoint y: 214, distance: 56.7
click at [227, 214] on div "Notifications are an integral part of Autodesk Assistant, providing users with …" at bounding box center [385, 360] width 565 height 913
click at [359, 225] on h1 "Guidance" at bounding box center [385, 224] width 253 height 12
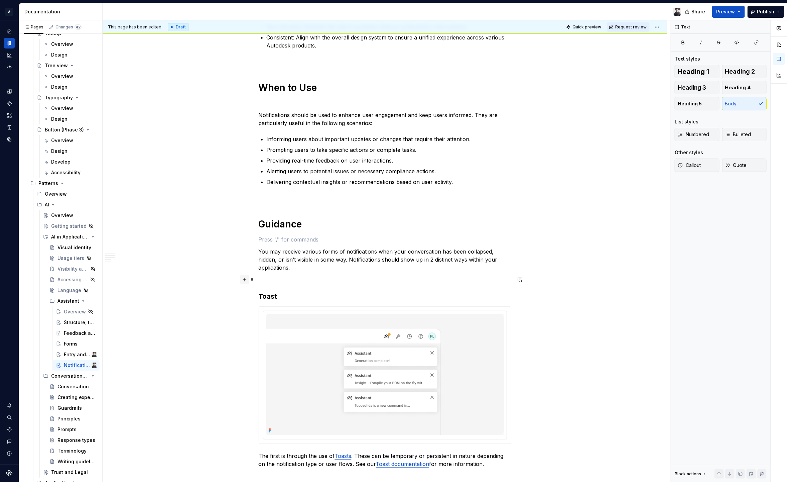
scroll to position [224, 0]
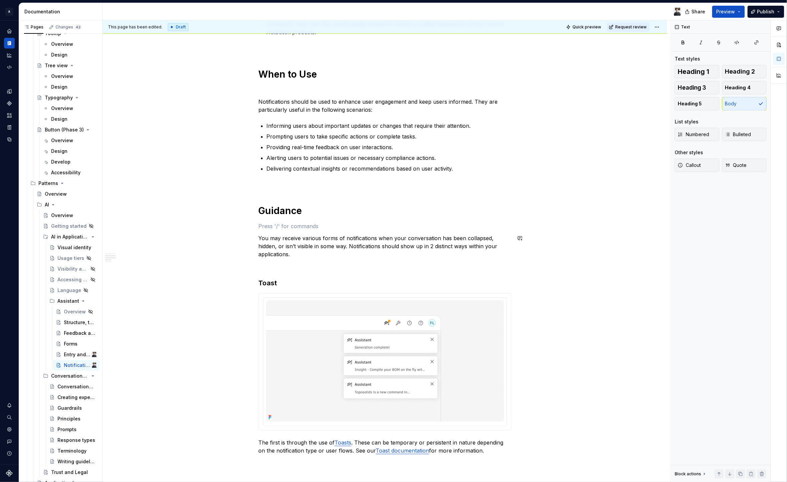
click at [276, 183] on p at bounding box center [385, 185] width 253 height 8
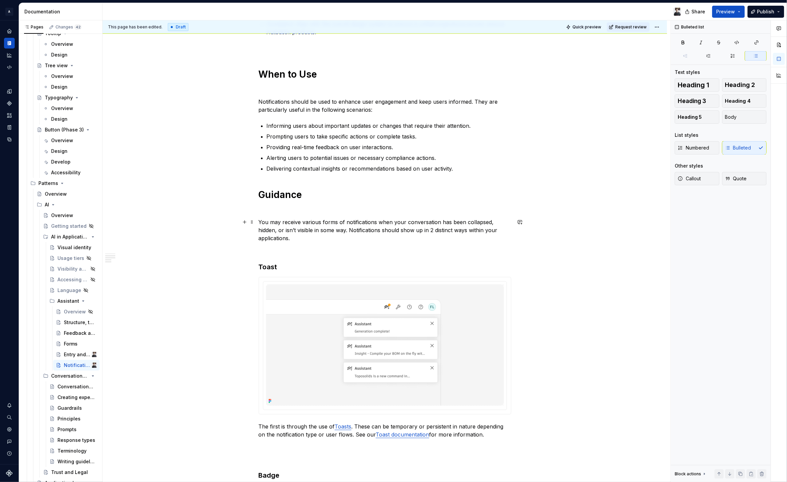
scroll to position [238, 0]
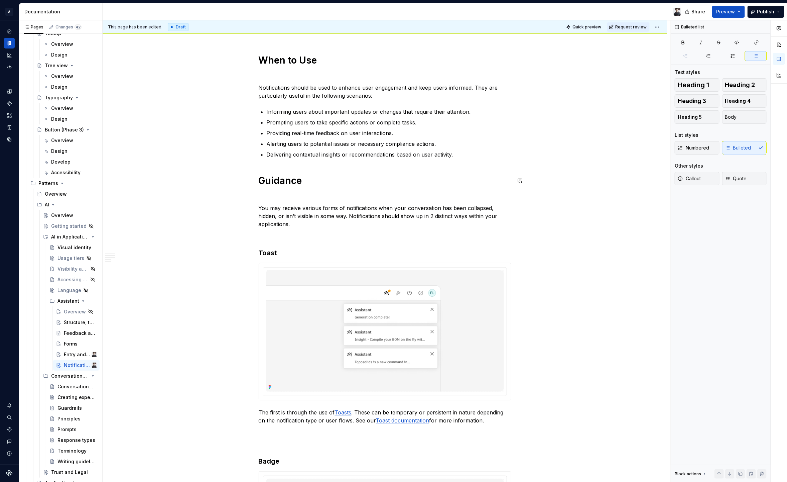
click at [284, 169] on div "Notifications are an integral part of Autodesk Assistant, providing users with …" at bounding box center [385, 262] width 253 height 740
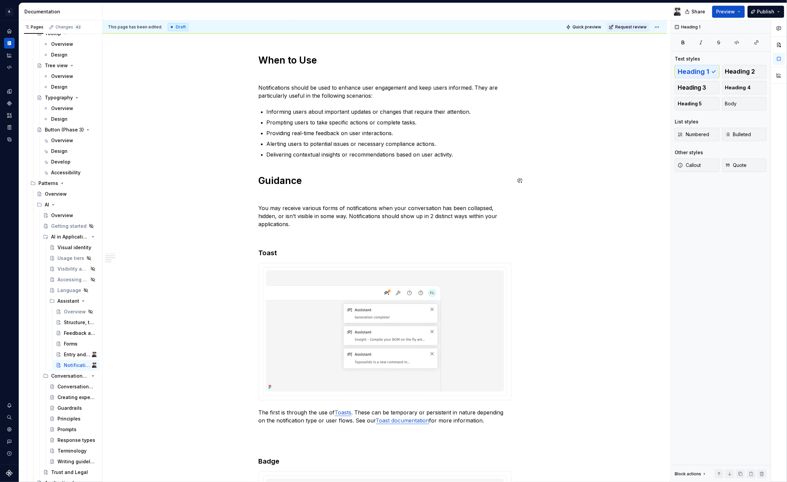
click at [288, 164] on div "Notifications are an integral part of Autodesk Assistant, providing users with …" at bounding box center [385, 262] width 253 height 740
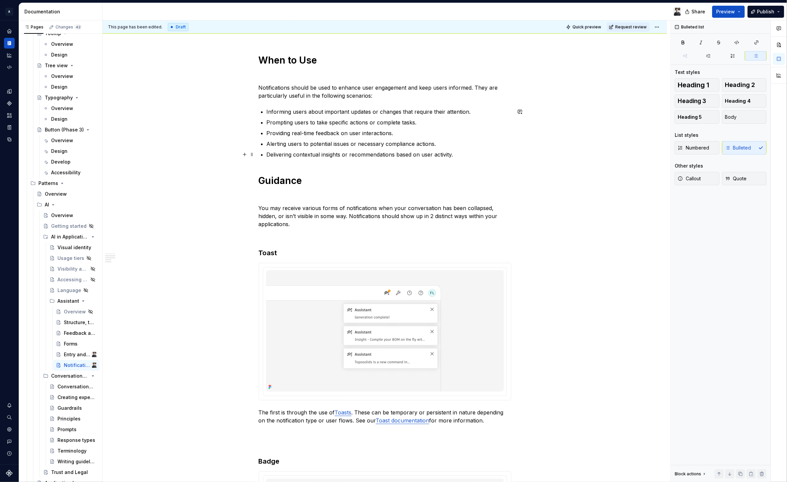
click at [467, 155] on p "Delivering contextual insights or recommendations based on user activity." at bounding box center [389, 154] width 245 height 8
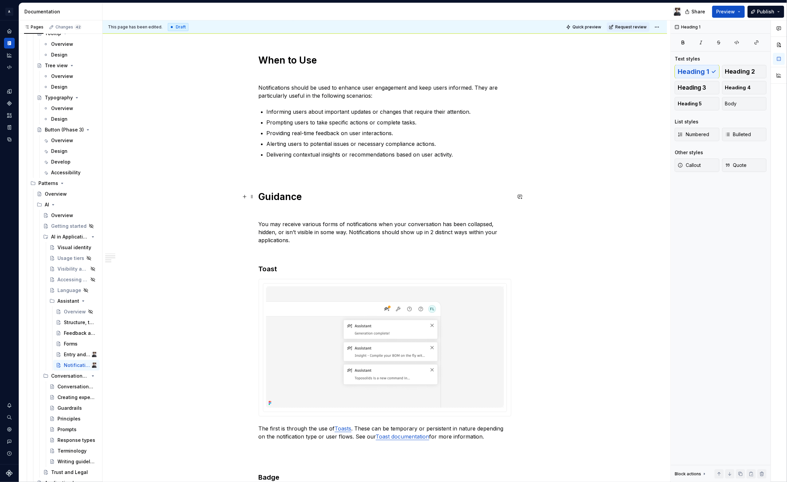
click at [283, 195] on h1 "Guidance" at bounding box center [385, 197] width 253 height 12
click at [280, 207] on div "Notifications are an integral part of Autodesk Assistant, providing users with …" at bounding box center [385, 270] width 253 height 756
click at [285, 198] on h1 "Guidance" at bounding box center [385, 197] width 253 height 12
click at [270, 255] on p at bounding box center [385, 252] width 253 height 8
click at [272, 265] on h3 "Toast" at bounding box center [385, 268] width 253 height 9
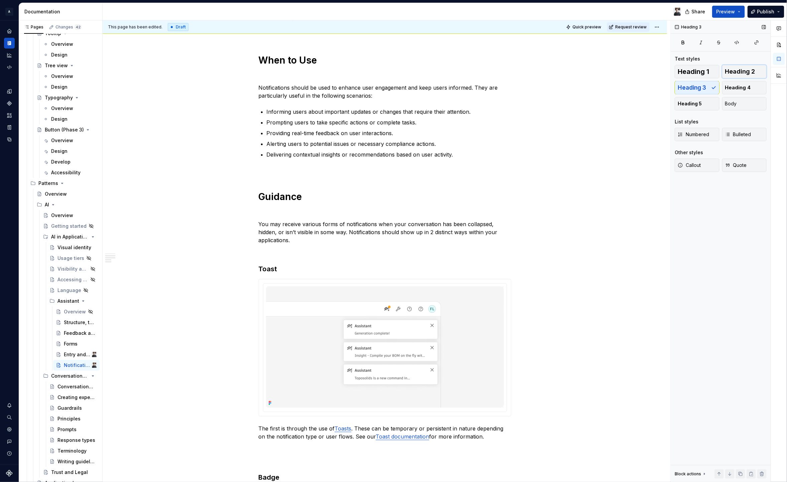
click at [752, 69] on span "Heading 2" at bounding box center [741, 71] width 30 height 7
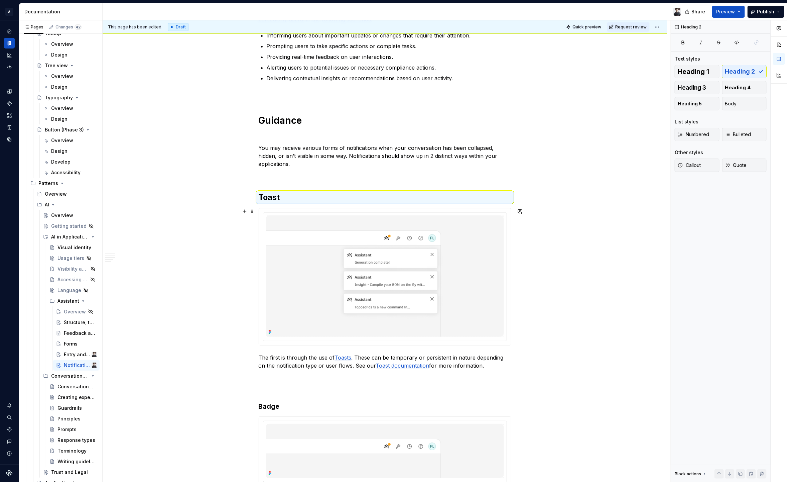
scroll to position [393, 0]
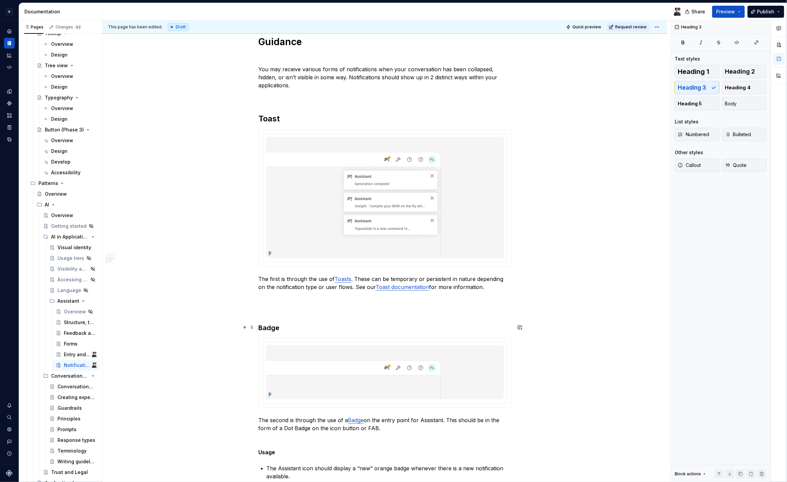
click at [272, 331] on h3 "Badge" at bounding box center [385, 327] width 253 height 9
click at [737, 73] on span "Heading 2" at bounding box center [741, 71] width 30 height 7
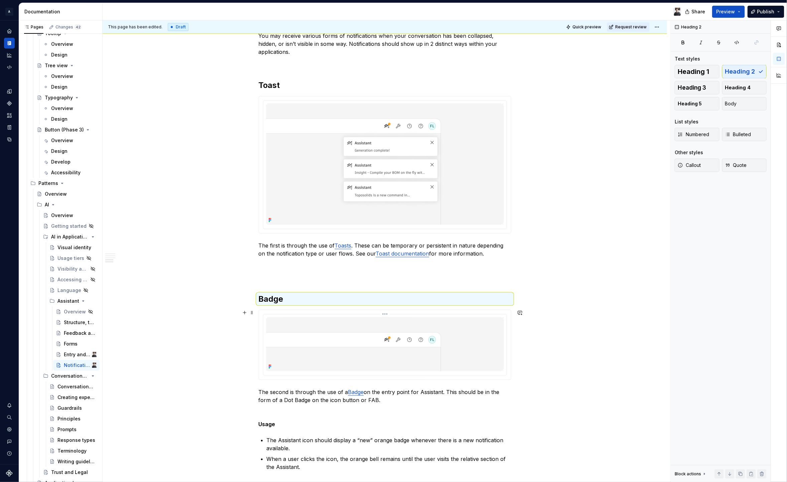
scroll to position [462, 0]
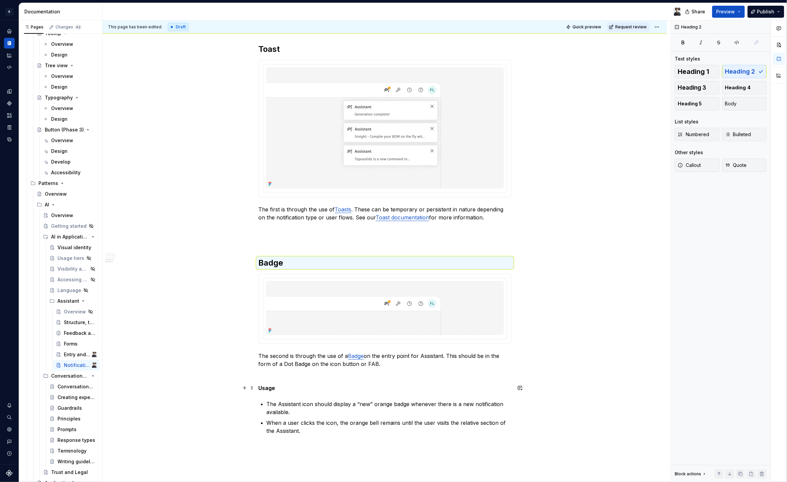
click at [269, 386] on strong "Usage" at bounding box center [267, 388] width 17 height 7
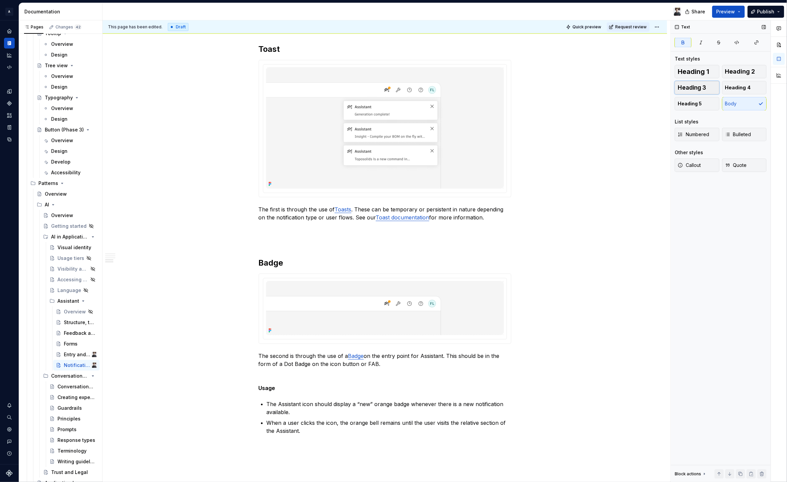
click at [710, 87] on button "Heading 3" at bounding box center [697, 87] width 45 height 13
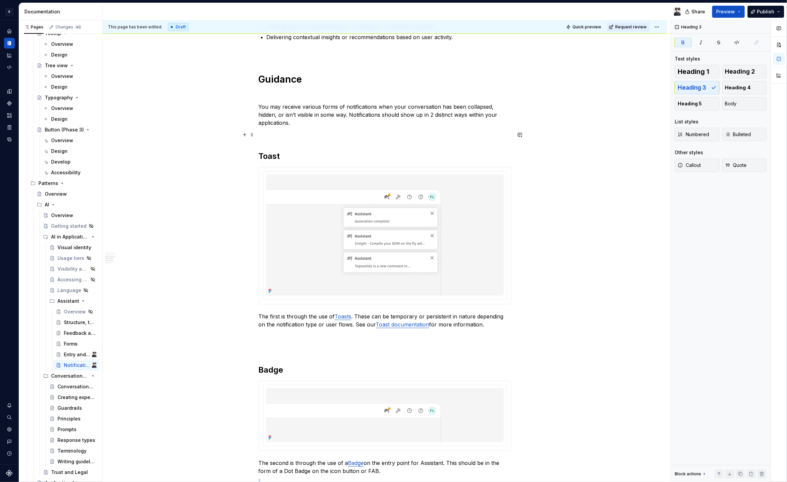
scroll to position [341, 0]
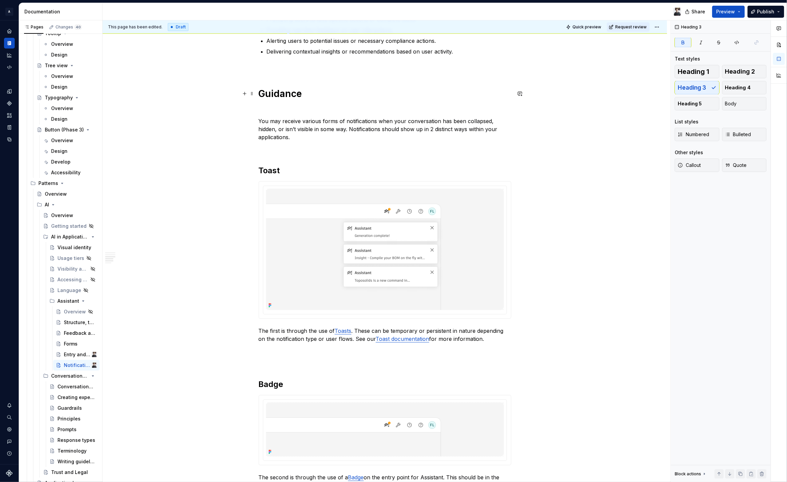
click at [286, 95] on h1 "Guidance" at bounding box center [385, 94] width 253 height 12
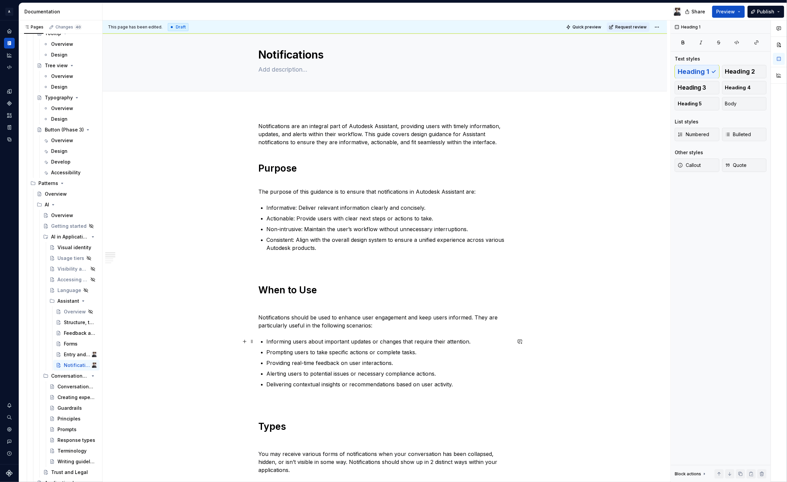
scroll to position [0, 0]
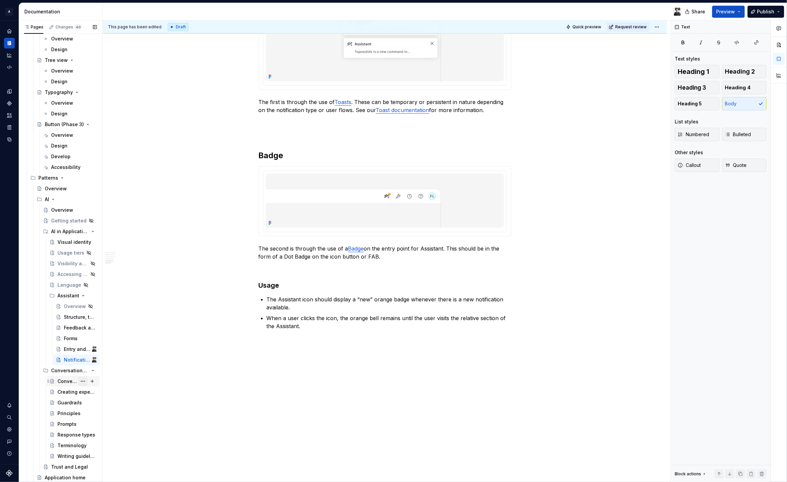
scroll to position [2535, 0]
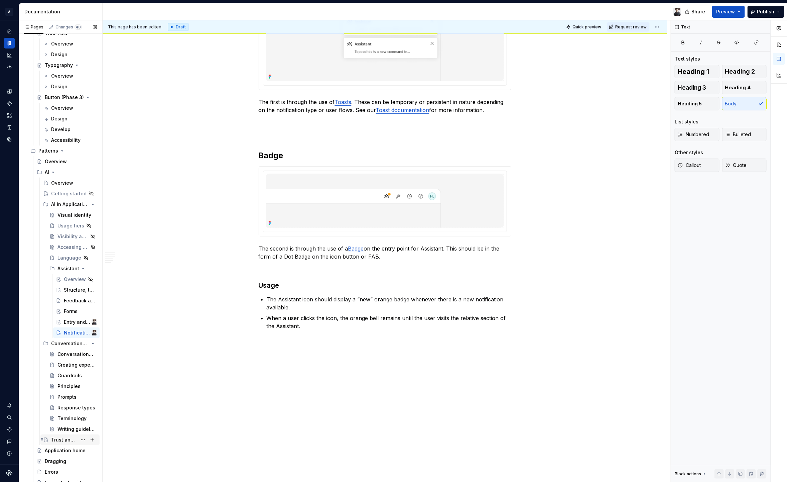
click at [66, 441] on div "Trust and Legal" at bounding box center [64, 439] width 26 height 7
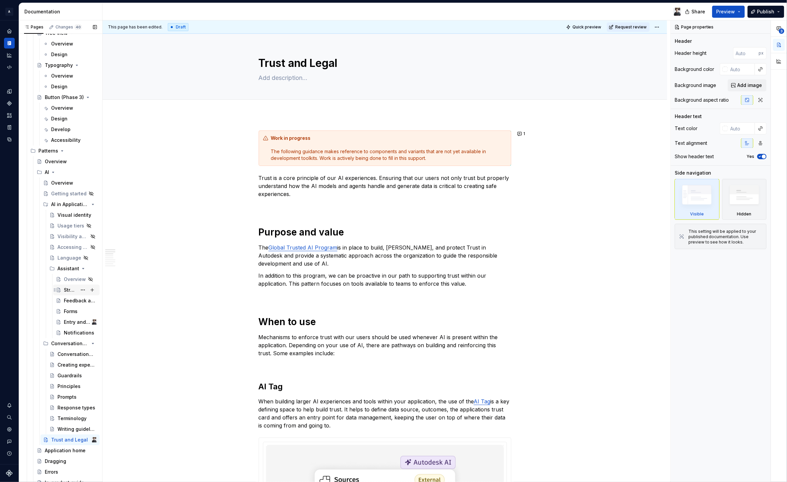
click at [67, 292] on div "Structure, tools and behavior" at bounding box center [70, 290] width 13 height 7
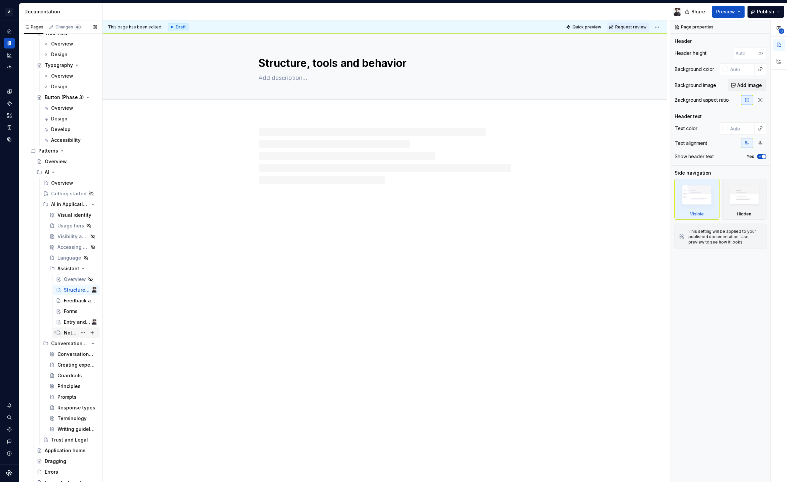
click at [66, 334] on div "Notifications" at bounding box center [70, 332] width 13 height 7
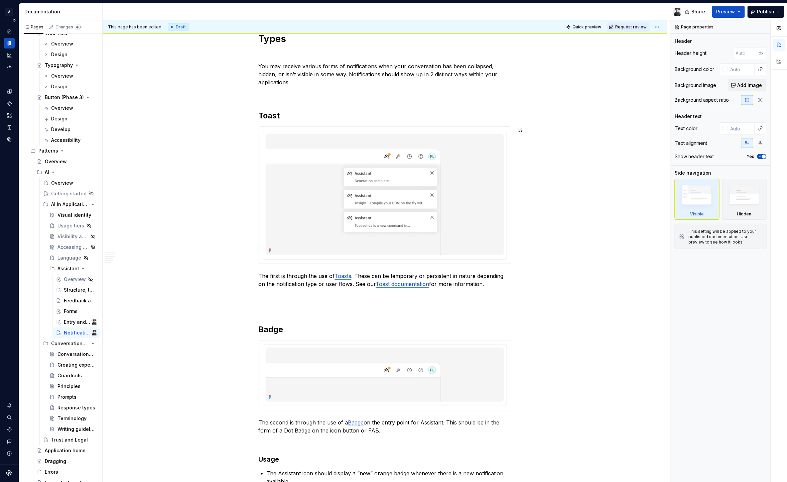
scroll to position [398, 0]
click at [266, 455] on strong "Usage" at bounding box center [269, 457] width 21 height 8
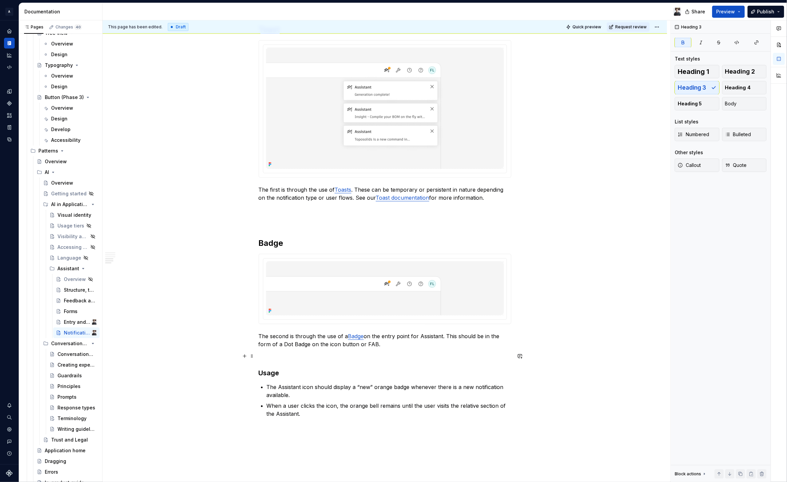
scroll to position [547, 0]
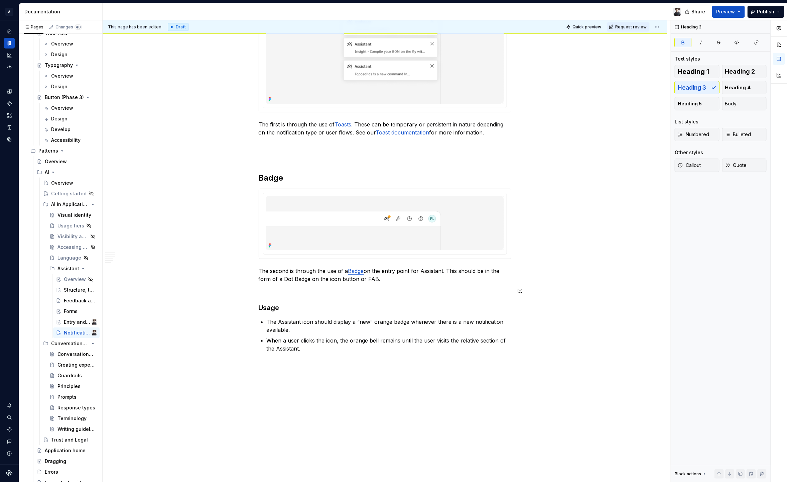
type textarea "*"
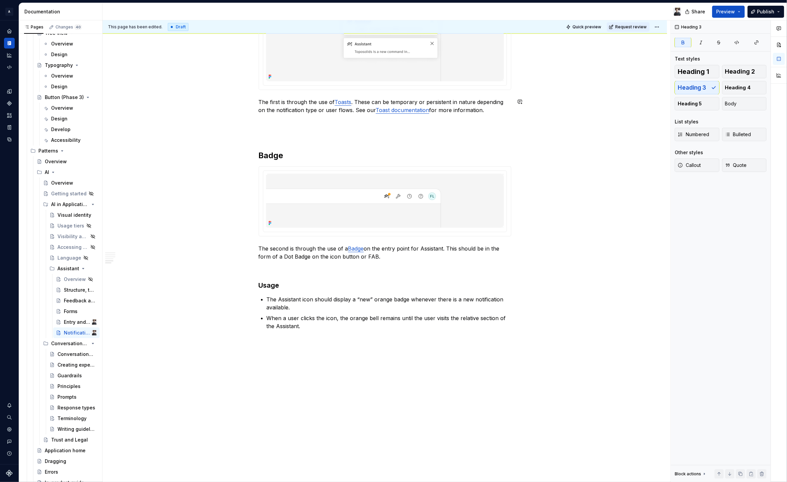
click at [316, 327] on p "When a user clicks the icon, the orange bell remains until the user visits the …" at bounding box center [389, 322] width 245 height 16
click at [317, 354] on p "Rich notifications" at bounding box center [385, 354] width 253 height 8
click at [689, 68] on span "Heading 1" at bounding box center [693, 71] width 31 height 7
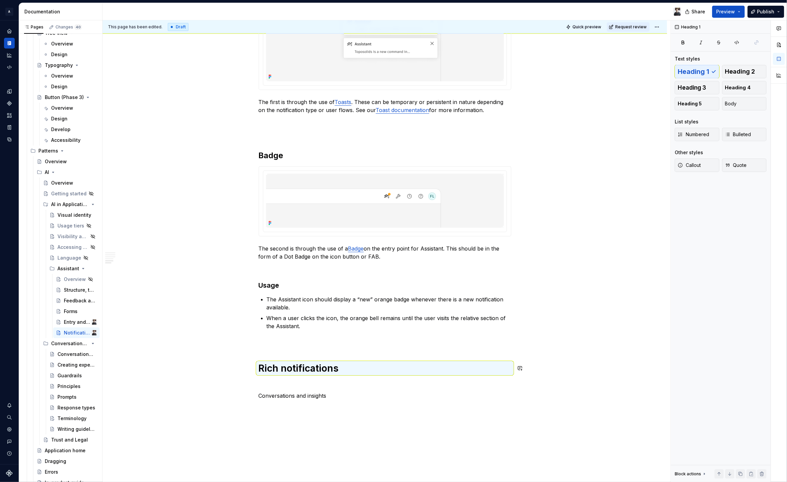
click at [358, 399] on p "Conversations and insights" at bounding box center [385, 396] width 253 height 8
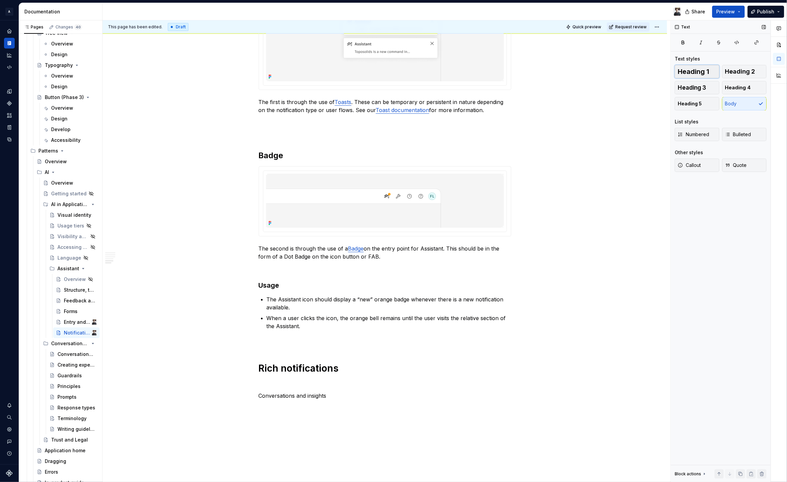
click at [701, 76] on button "Heading 1" at bounding box center [697, 71] width 45 height 13
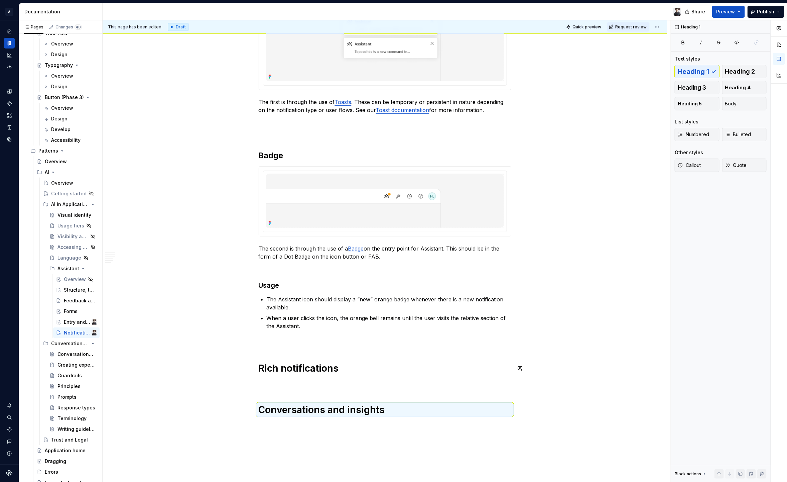
click at [289, 382] on p at bounding box center [385, 384] width 253 height 8
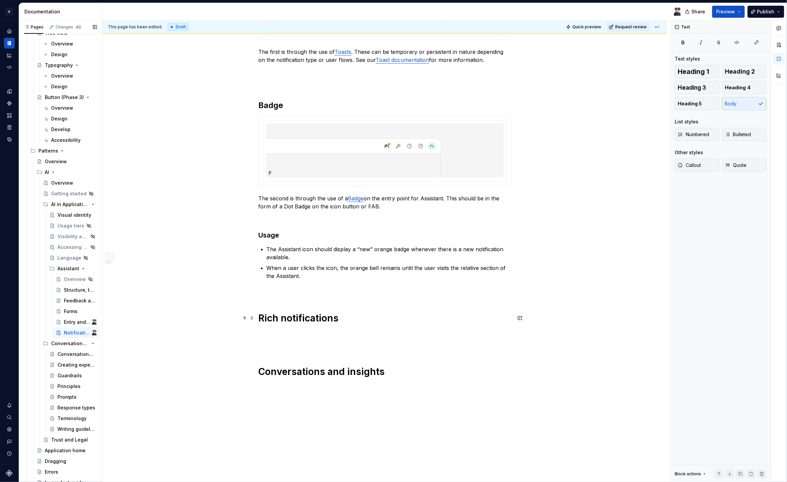
scroll to position [620, 0]
click at [296, 387] on div "This page has been edited. Draft Quick preview Request review Notifications Edi…" at bounding box center [387, 251] width 568 height 462
click at [393, 374] on h1 "Conversations and insights" at bounding box center [385, 371] width 253 height 12
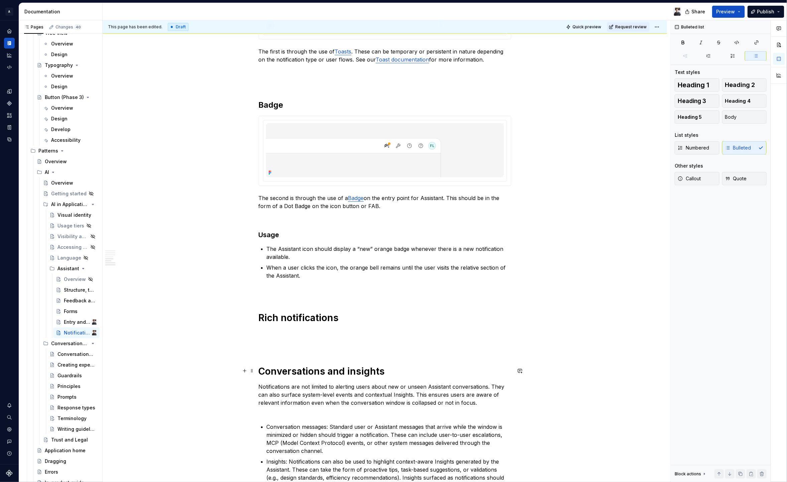
click at [407, 377] on div "Notifications are an integral part of Autodesk Assistant, providing users with …" at bounding box center [385, 3] width 253 height 987
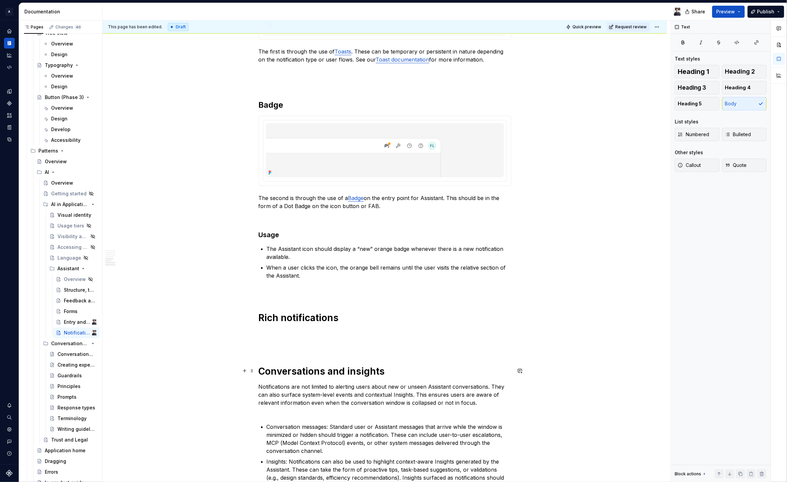
click at [410, 373] on h1 "Conversations and insights" at bounding box center [385, 371] width 253 height 12
click at [365, 370] on h1 "Conversations and insights" at bounding box center [385, 371] width 253 height 12
click at [403, 373] on h1 "Conversations and insights" at bounding box center [385, 371] width 253 height 12
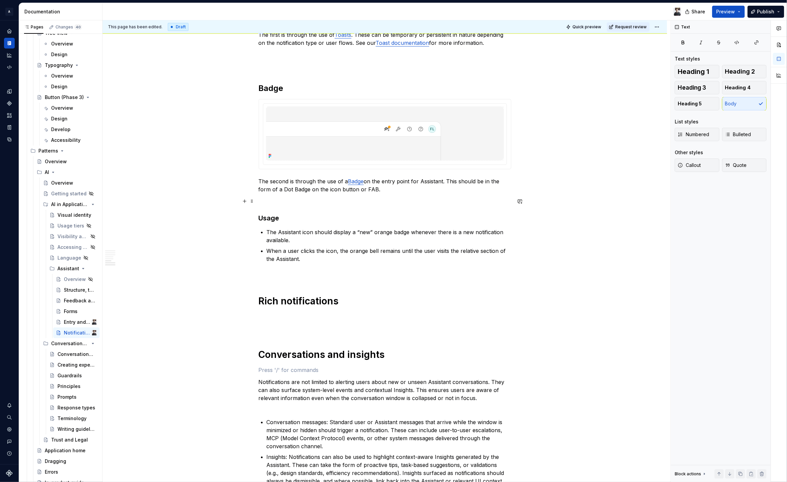
scroll to position [733, 0]
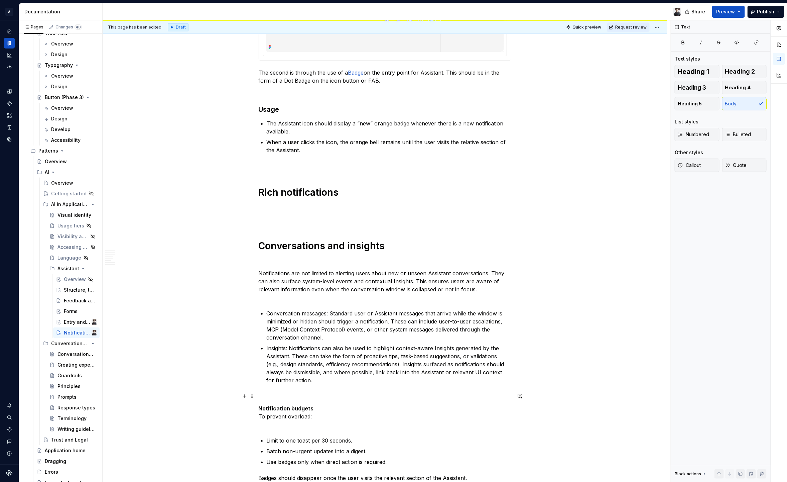
scroll to position [749, 0]
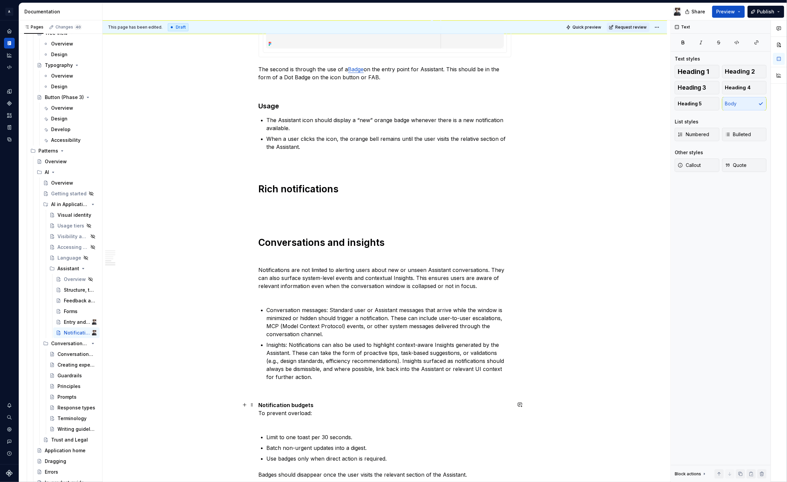
click at [318, 406] on p "Notification budgets To prevent overload:" at bounding box center [385, 413] width 253 height 24
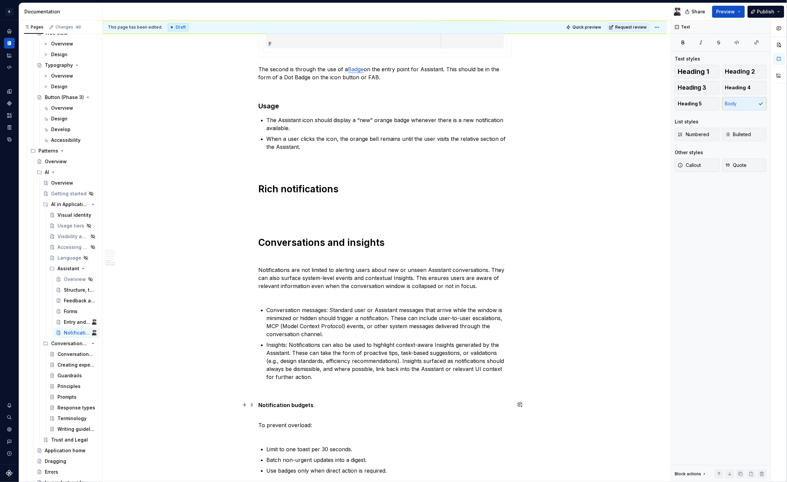
click at [318, 406] on p "Notification budgets" at bounding box center [385, 405] width 253 height 8
click at [707, 64] on div "Text styles Heading 1 Heading 2 Heading 3 Heading 4 Heading 5 Body List styles …" at bounding box center [721, 118] width 92 height 124
click at [707, 66] on button "Heading 1" at bounding box center [697, 71] width 45 height 13
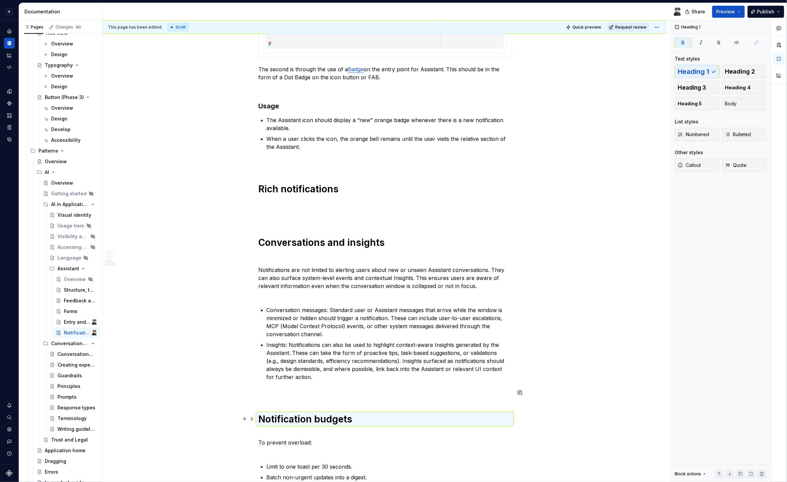
scroll to position [814, 0]
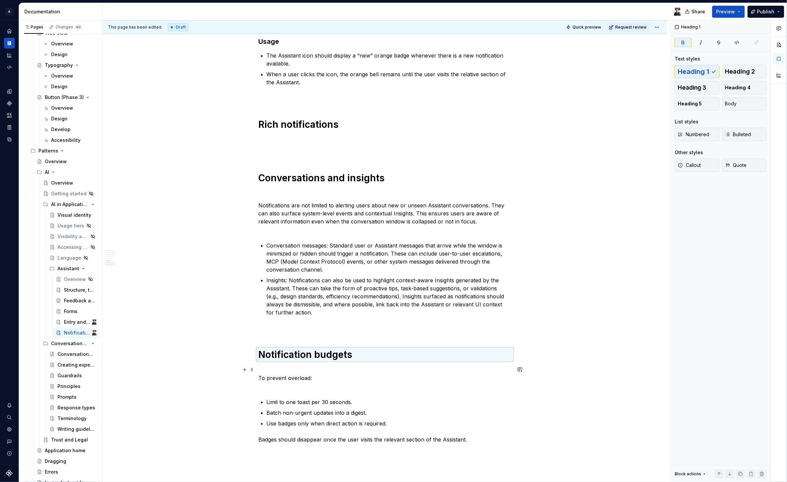
click at [290, 387] on p "To prevent overload:" at bounding box center [385, 378] width 253 height 24
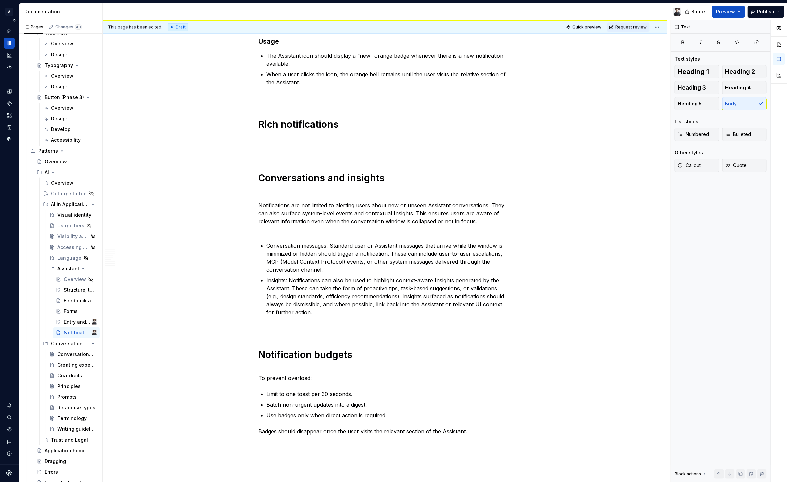
scroll to position [890, 0]
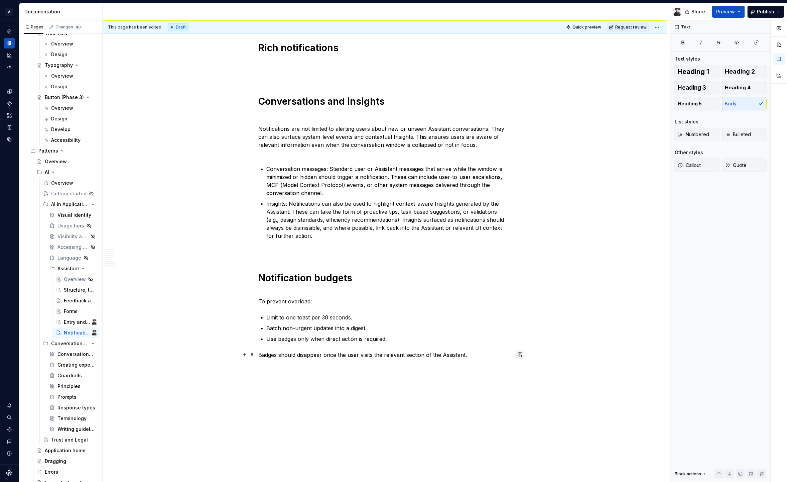
click at [523, 352] on button "button" at bounding box center [520, 354] width 9 height 9
drag, startPoint x: 270, startPoint y: 390, endPoint x: 225, endPoint y: 387, distance: 44.9
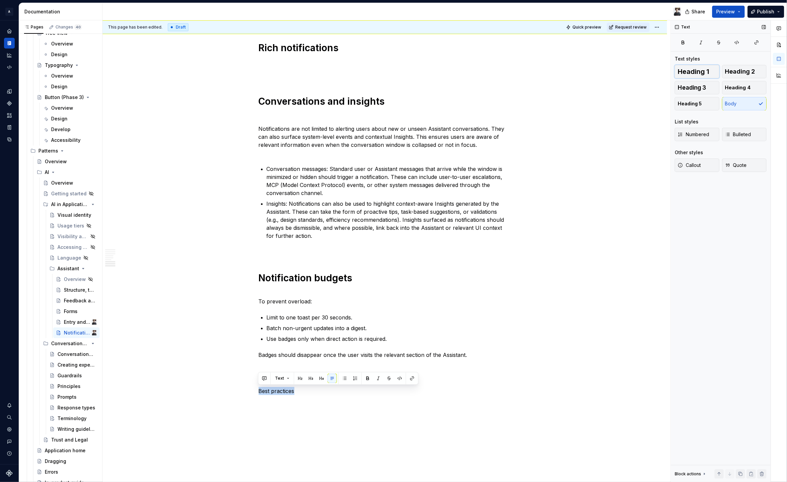
click at [698, 72] on span "Heading 1" at bounding box center [693, 71] width 31 height 7
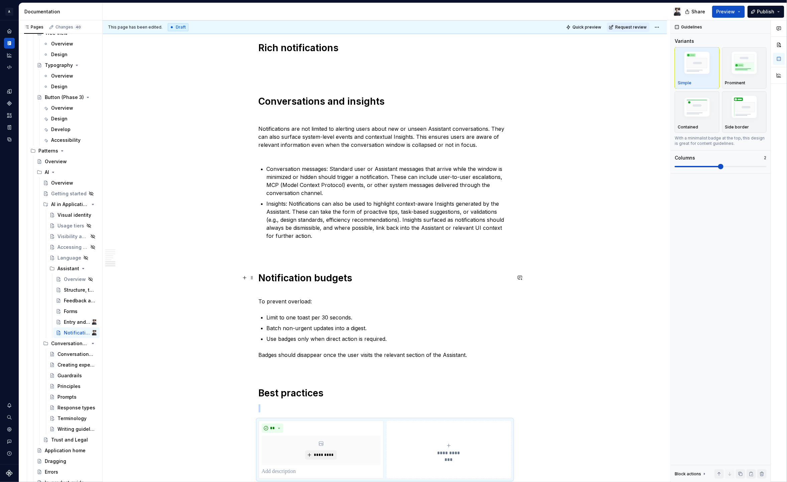
scroll to position [971, 0]
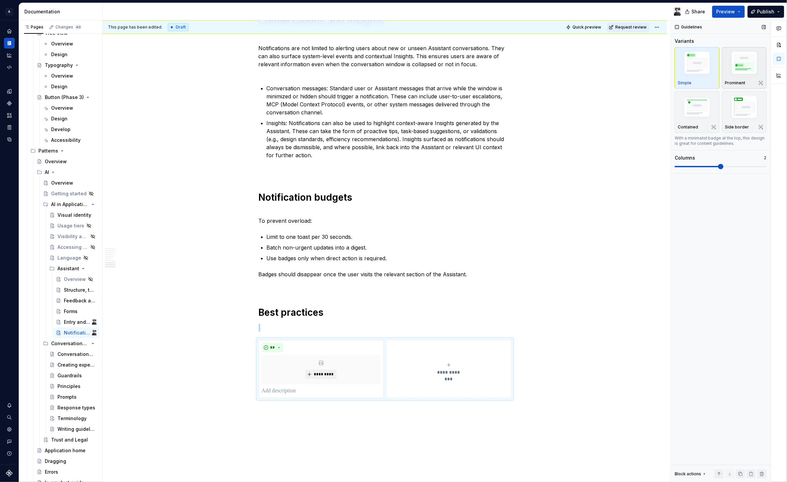
click at [746, 84] on div "Prominent" at bounding box center [745, 82] width 39 height 5
click at [719, 198] on span at bounding box center [721, 195] width 5 height 5
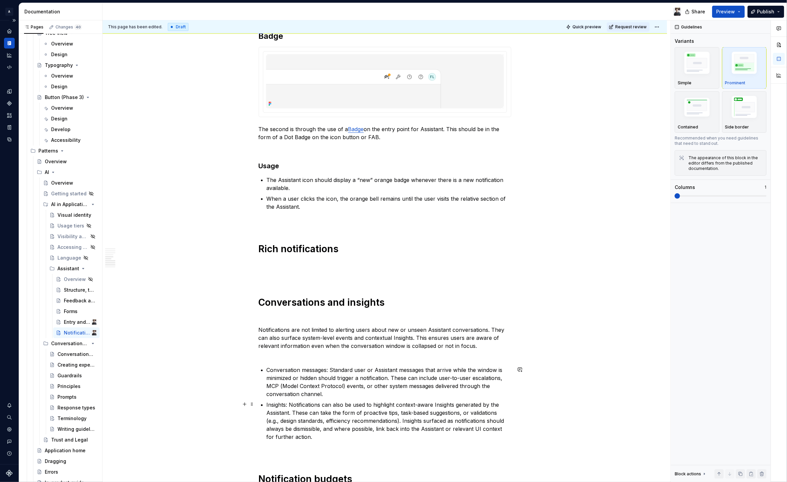
scroll to position [622, 0]
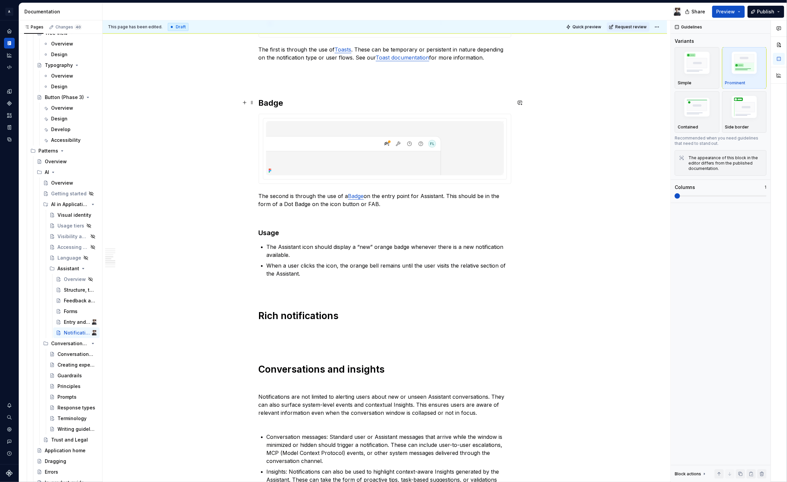
click at [275, 101] on h2 "Badge" at bounding box center [385, 103] width 253 height 11
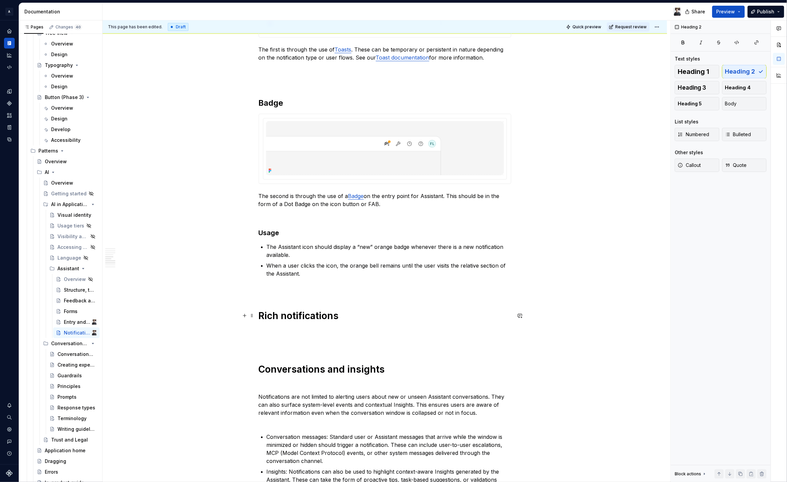
click at [319, 319] on h1 "Rich notifications" at bounding box center [385, 316] width 253 height 12
click at [744, 73] on span "Heading 2" at bounding box center [741, 71] width 30 height 7
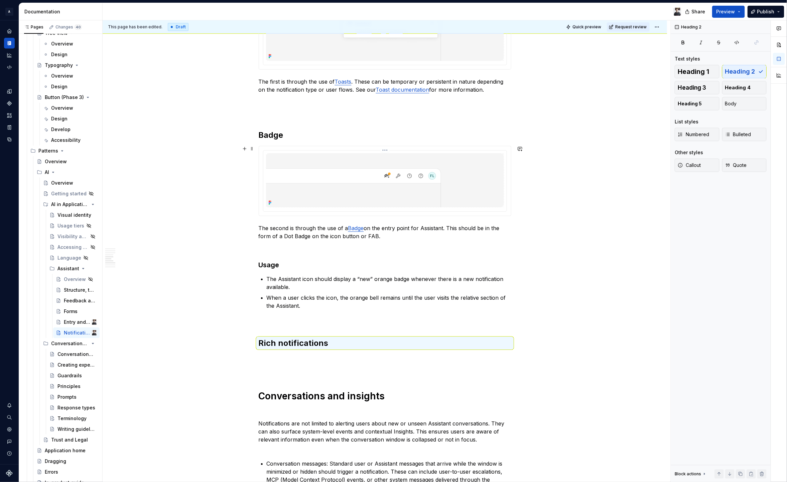
scroll to position [556, 0]
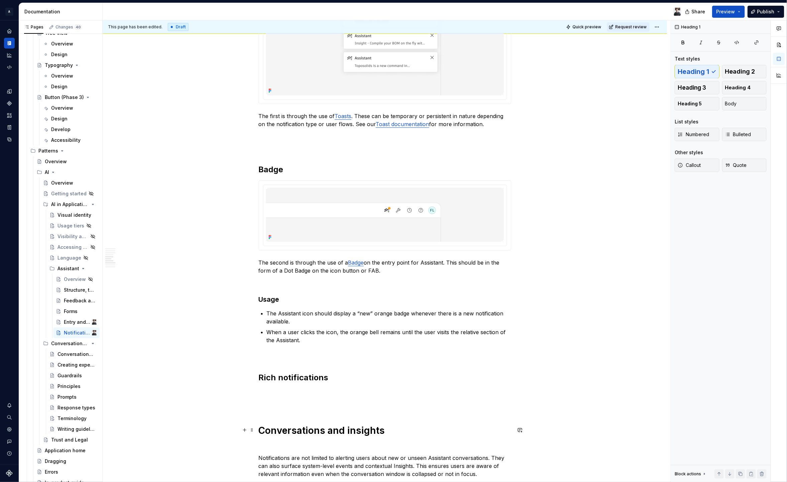
click at [311, 432] on h1 "Conversations and insights" at bounding box center [385, 430] width 253 height 12
click at [738, 73] on span "Heading 2" at bounding box center [741, 71] width 30 height 7
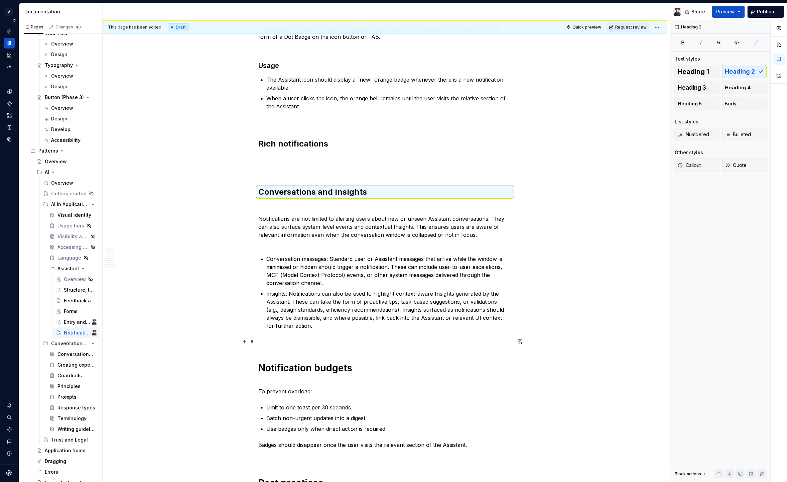
scroll to position [788, 0]
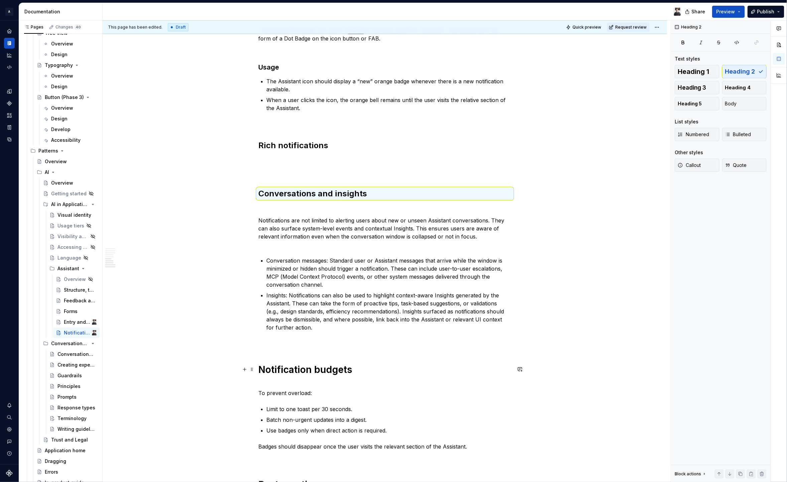
click at [355, 345] on p at bounding box center [385, 343] width 253 height 8
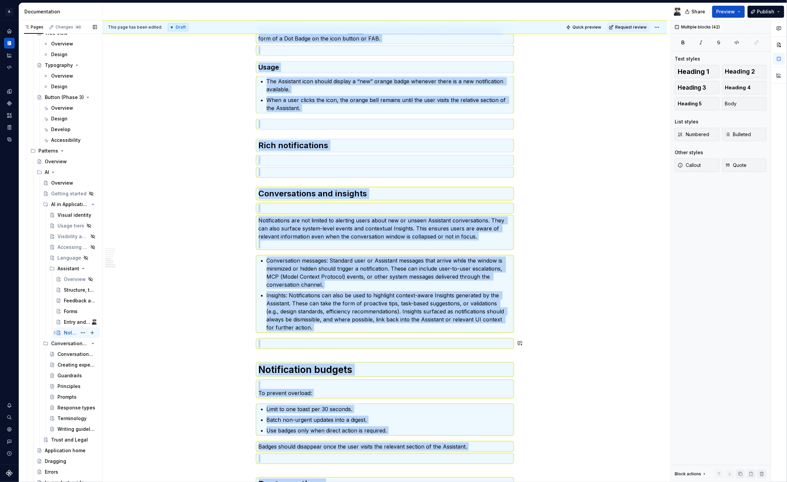
copy div "Loremipsumdol sit am consecte adip el Seddoeiu Temporinc, utlaboree dolor magn …"
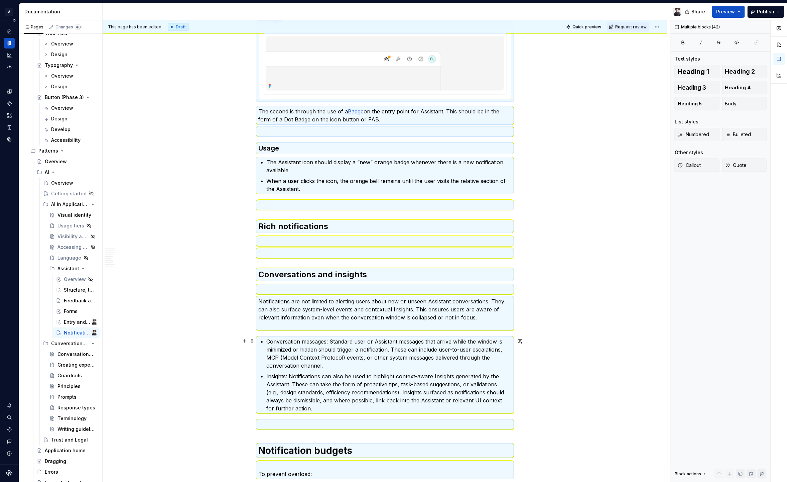
scroll to position [661, 0]
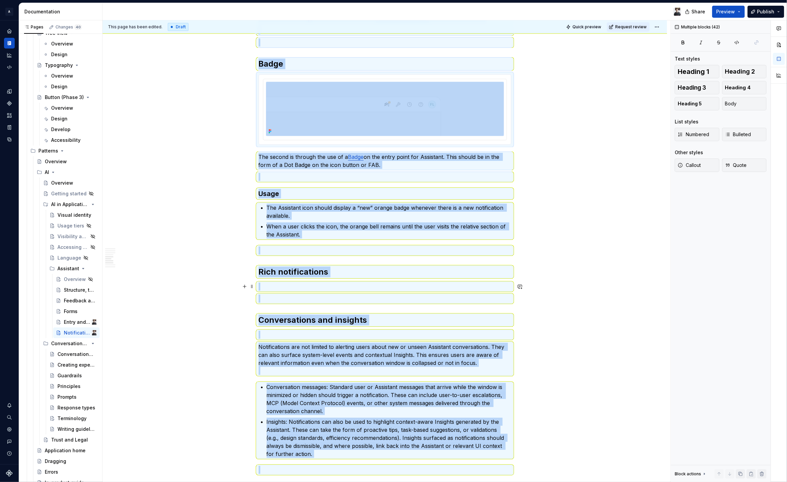
click at [314, 276] on h2 "Rich notifications" at bounding box center [385, 272] width 253 height 11
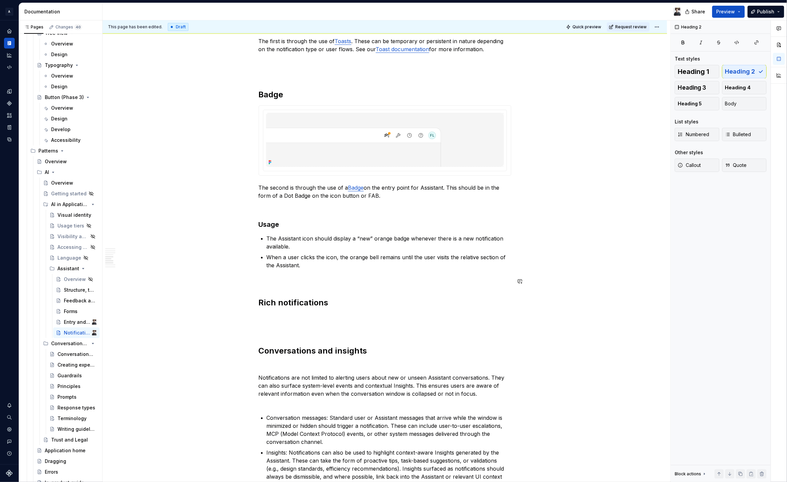
scroll to position [594, 0]
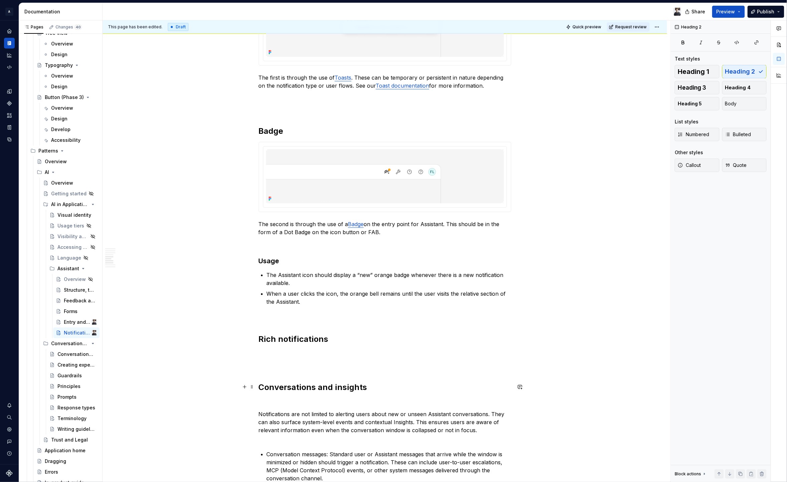
click at [348, 386] on h2 "Conversations and insights" at bounding box center [385, 387] width 253 height 11
click at [315, 343] on h2 "Rich notifications" at bounding box center [385, 339] width 253 height 11
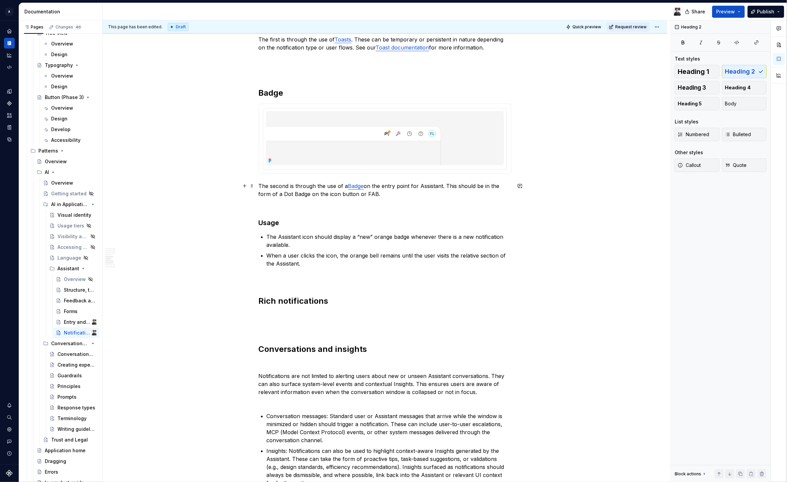
scroll to position [599, 0]
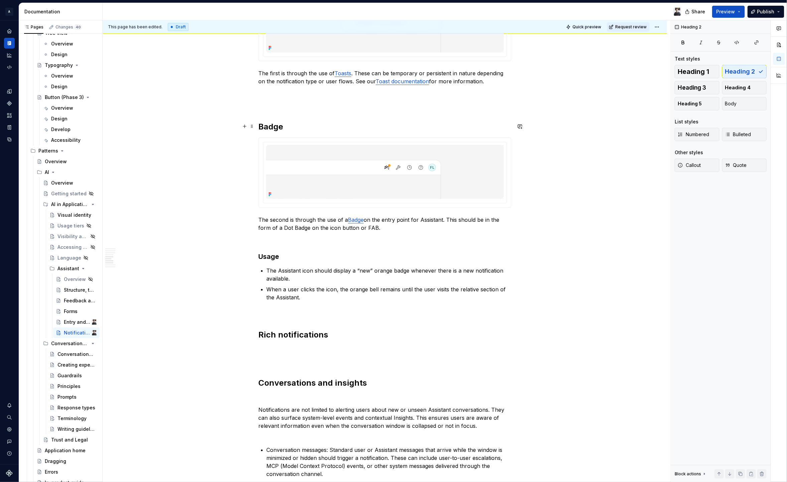
click at [267, 126] on h2 "Badge" at bounding box center [385, 126] width 253 height 11
click at [290, 335] on h2 "Rich notifications" at bounding box center [385, 334] width 253 height 11
click at [316, 384] on h2 "Conversations and insights" at bounding box center [385, 383] width 253 height 11
click at [695, 87] on span "Heading 3" at bounding box center [692, 87] width 28 height 7
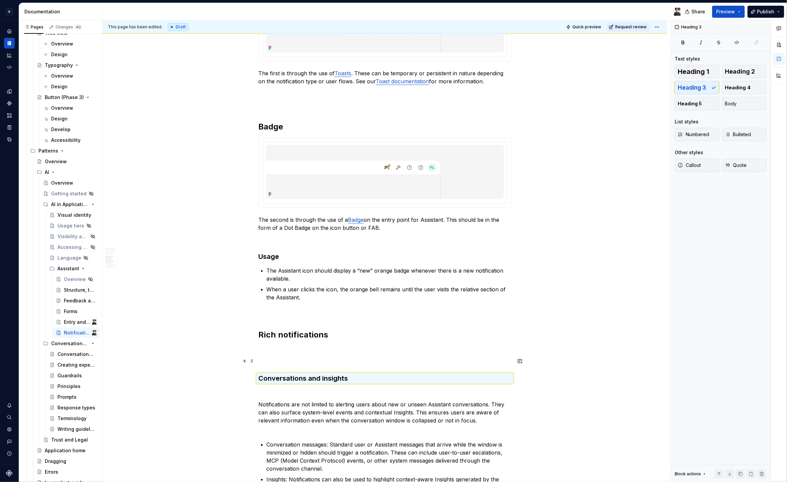
click at [287, 361] on p at bounding box center [385, 361] width 253 height 8
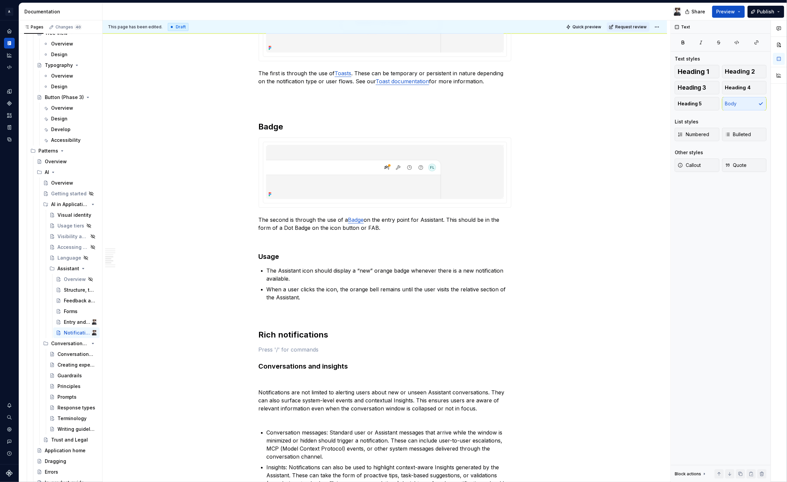
click at [294, 350] on p at bounding box center [385, 349] width 253 height 8
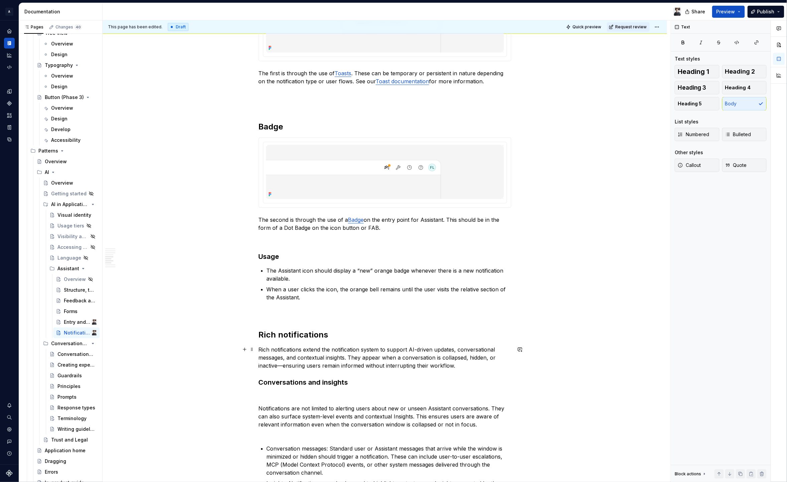
click at [284, 364] on p "Rich notifications extend the notification system to support AI-driven updates,…" at bounding box center [385, 357] width 253 height 24
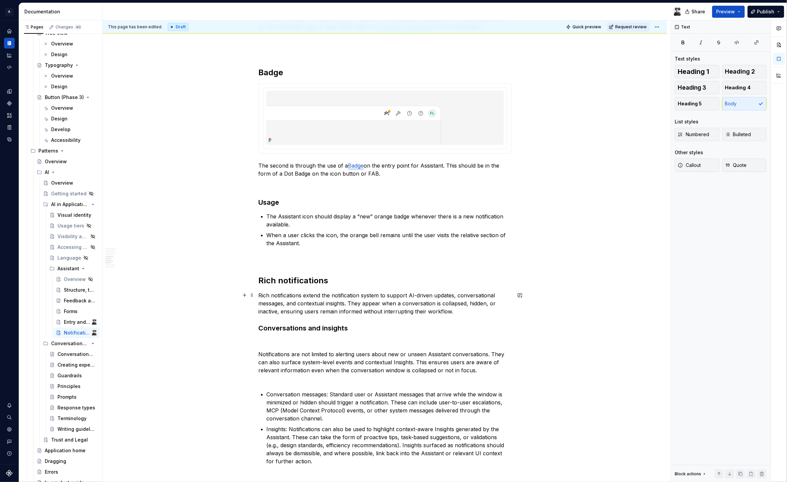
scroll to position [659, 0]
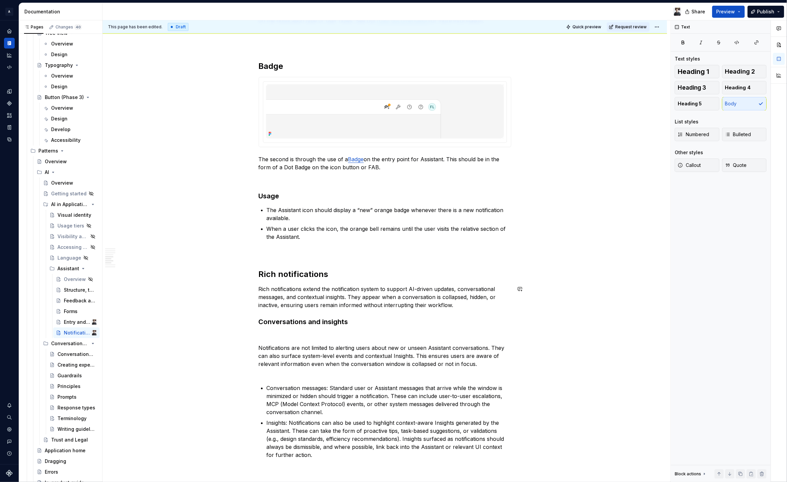
click at [280, 313] on div "Notifications are an integral part of Autodesk Assistant, providing users with …" at bounding box center [385, 95] width 253 height 1248
click at [286, 273] on h2 "Rich notifications" at bounding box center [385, 274] width 253 height 11
click at [291, 331] on div "Notifications are an integral part of Autodesk Assistant, providing users with …" at bounding box center [385, 95] width 253 height 1248
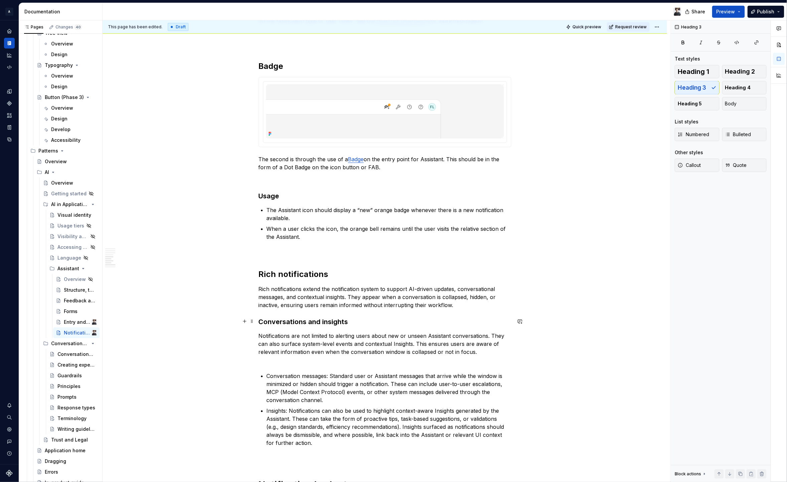
click at [296, 322] on h3 "Conversations and insights" at bounding box center [385, 321] width 253 height 9
click at [740, 88] on span "Heading 4" at bounding box center [739, 87] width 26 height 7
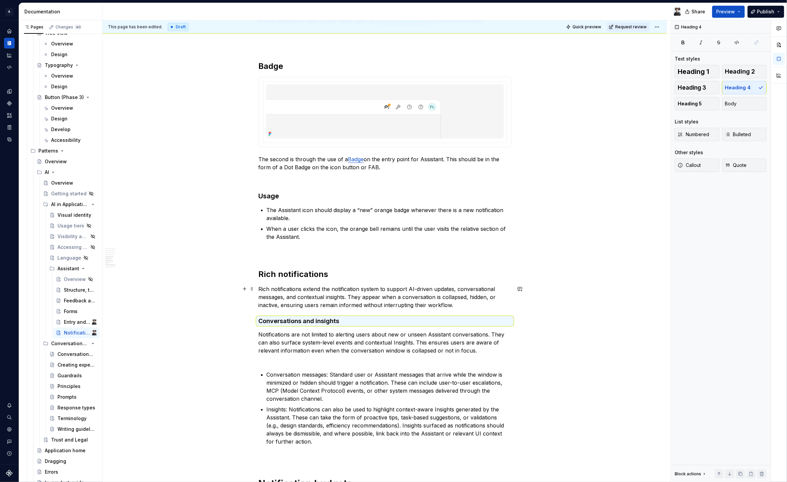
click at [350, 297] on p "Rich notifications extend the notification system to support AI-driven updates,…" at bounding box center [385, 297] width 253 height 24
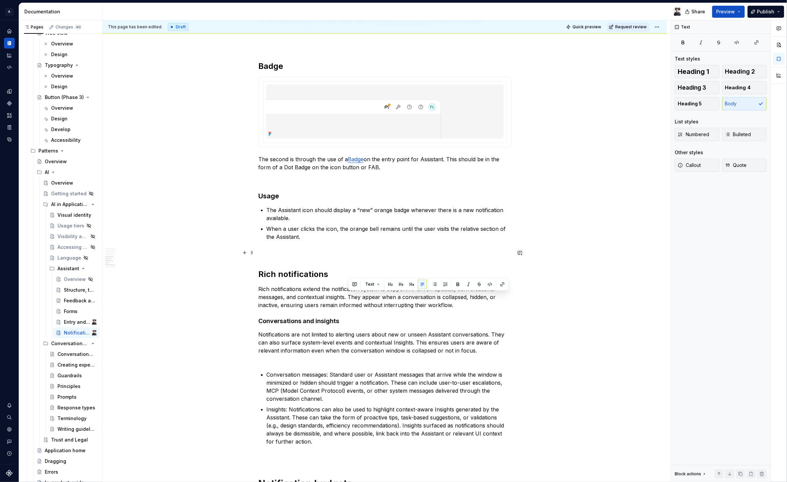
click at [489, 244] on div "Notifications are an integral part of Autodesk Assistant, providing users with …" at bounding box center [385, 88] width 253 height 1235
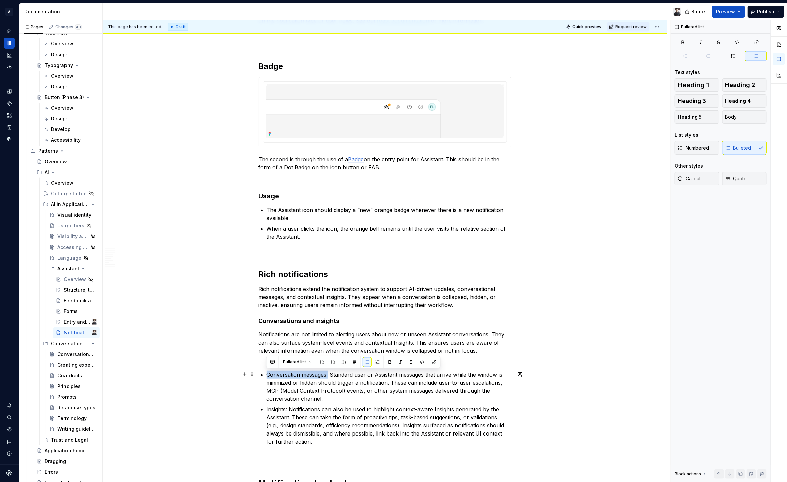
drag, startPoint x: 329, startPoint y: 375, endPoint x: 255, endPoint y: 375, distance: 73.6
click at [255, 375] on div "Notifications are an integral part of Autodesk Assistant, providing users with …" at bounding box center [385, 156] width 565 height 1403
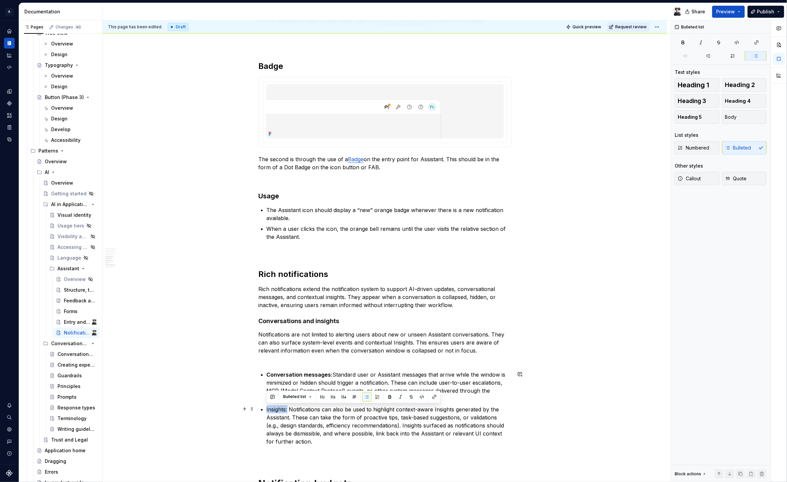
drag, startPoint x: 288, startPoint y: 409, endPoint x: 265, endPoint y: 408, distance: 22.4
click at [265, 408] on div "Notifications are an integral part of Autodesk Assistant, providing users with …" at bounding box center [385, 88] width 253 height 1235
click at [313, 421] on p "Insights: Notifications can also be used to highlight context-aware Insights ge…" at bounding box center [389, 425] width 245 height 40
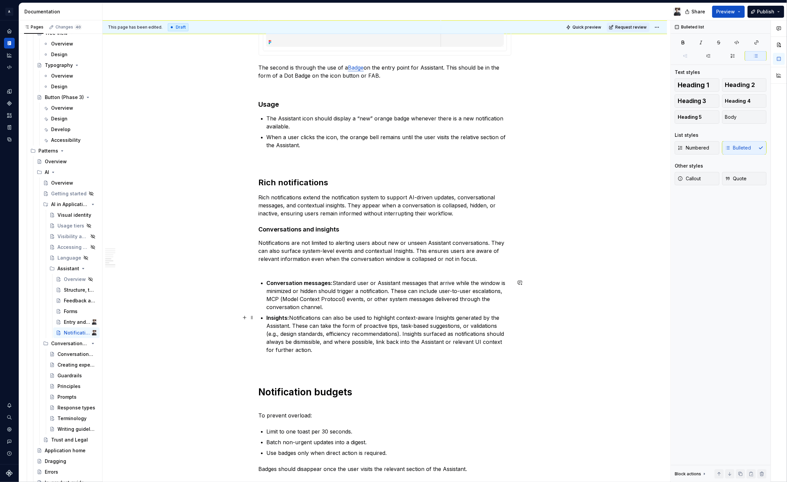
scroll to position [726, 0]
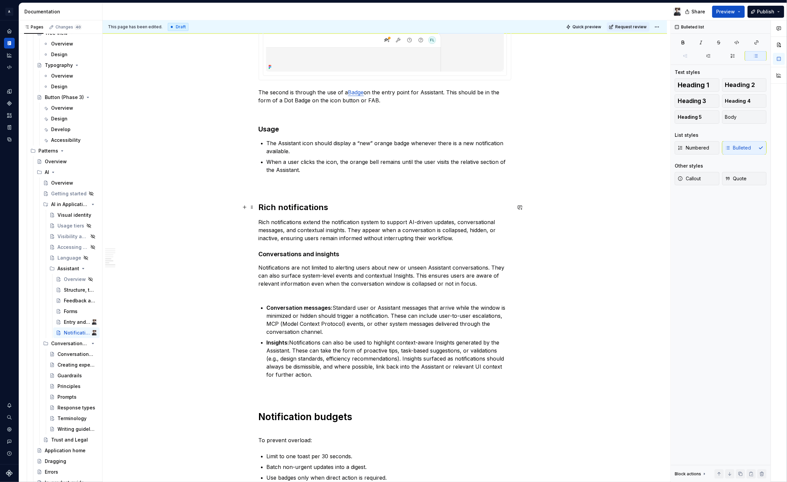
click at [281, 207] on h2 "Rich notifications" at bounding box center [385, 207] width 253 height 11
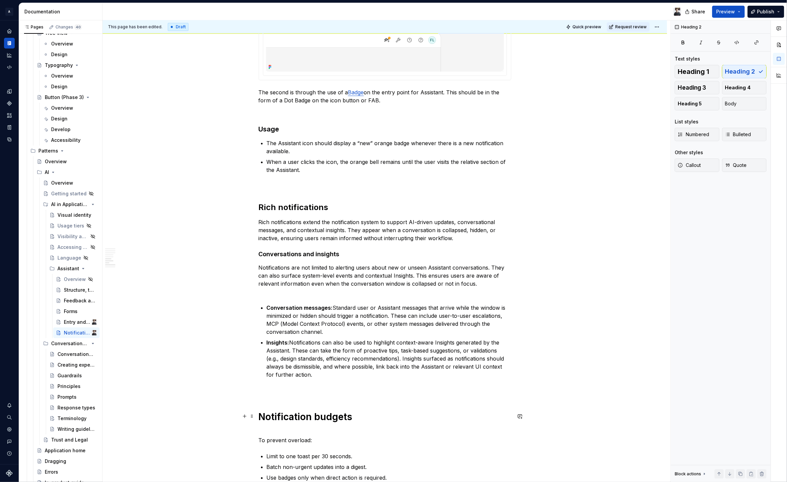
click at [300, 414] on strong "Notification budgets" at bounding box center [306, 416] width 94 height 11
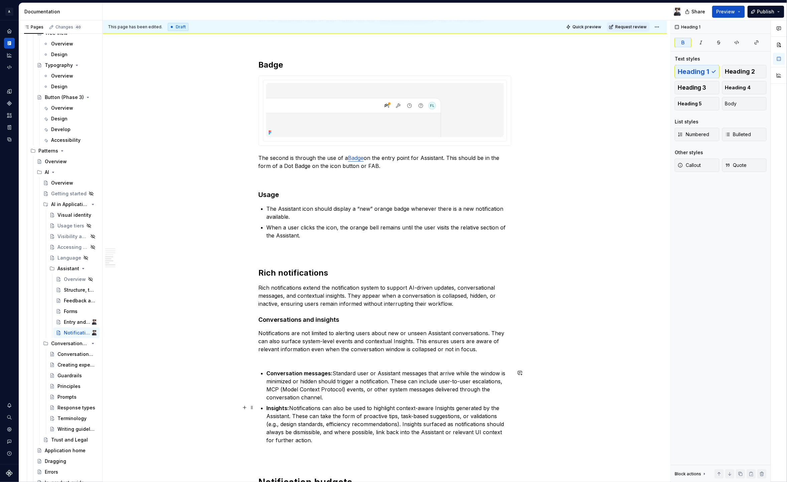
scroll to position [659, 0]
click at [282, 274] on h2 "Rich notifications" at bounding box center [385, 274] width 253 height 11
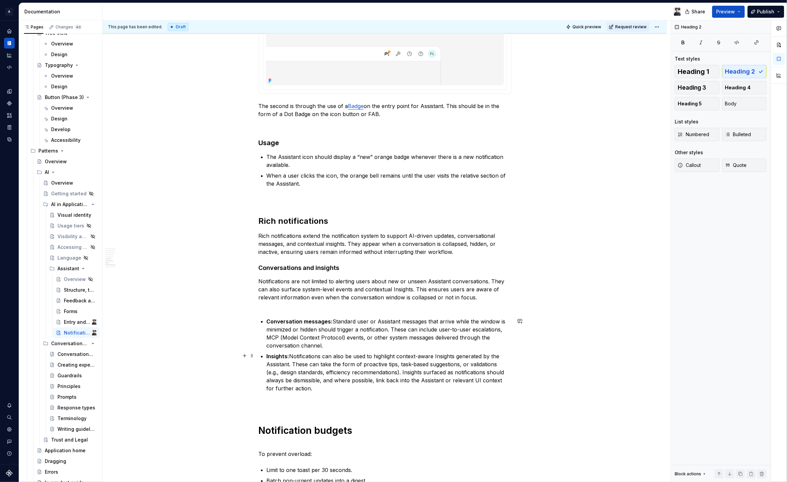
scroll to position [715, 0]
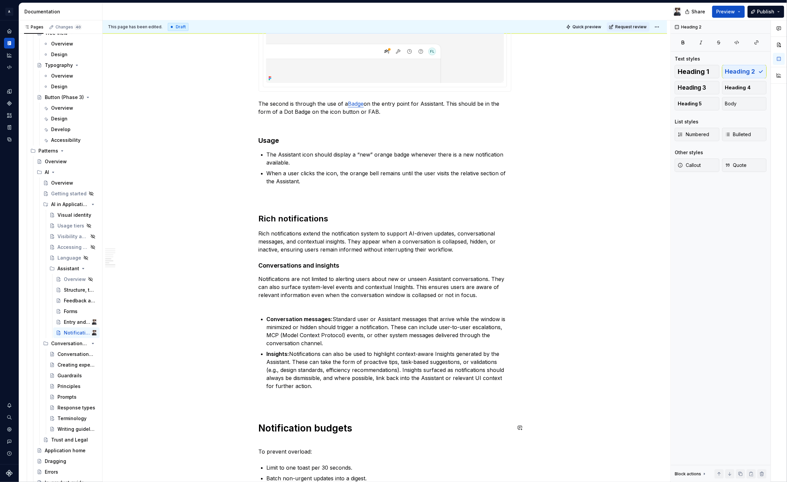
click at [324, 430] on strong "Notification budgets" at bounding box center [306, 427] width 94 height 11
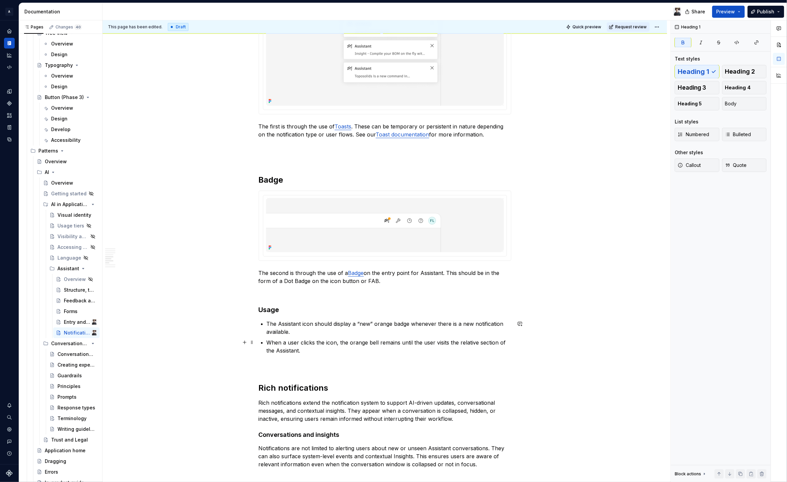
scroll to position [561, 0]
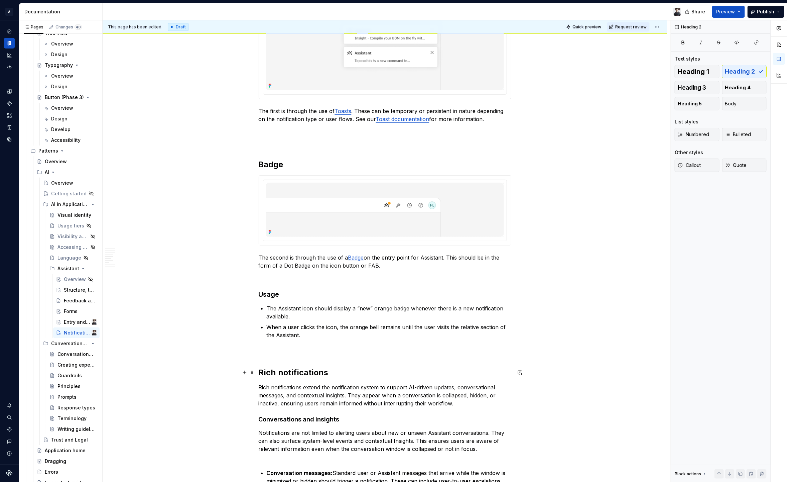
click at [335, 373] on h2 "Rich notifications" at bounding box center [385, 372] width 253 height 11
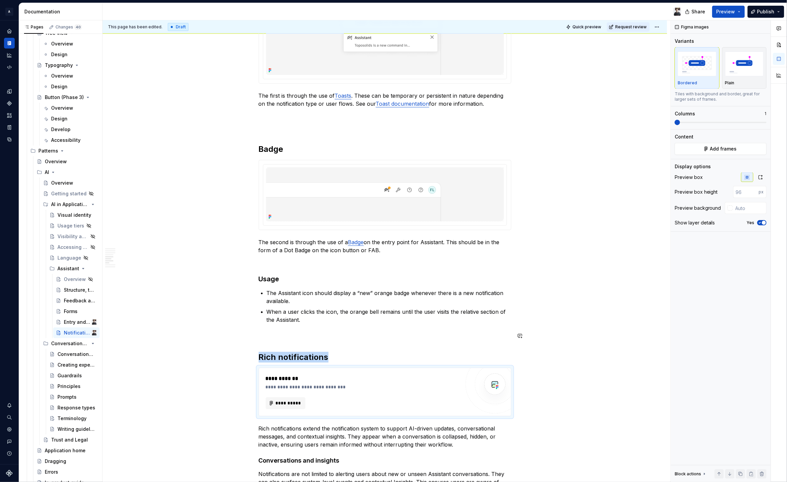
click at [307, 352] on h2 "Rich notifications" at bounding box center [385, 357] width 253 height 11
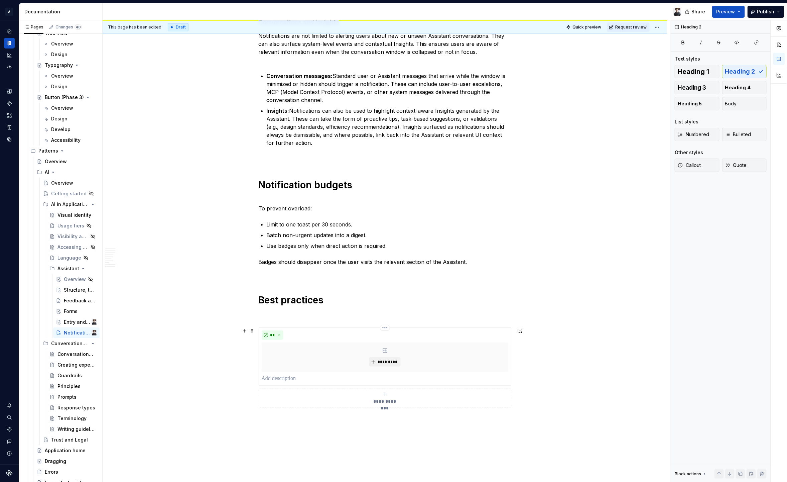
scroll to position [1013, 0]
type textarea "*"
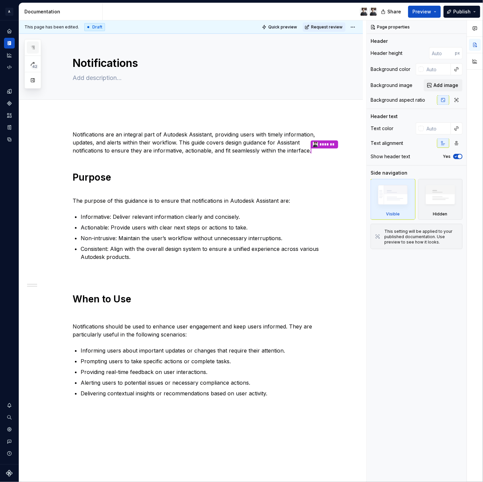
click at [35, 44] on button "button" at bounding box center [33, 47] width 12 height 12
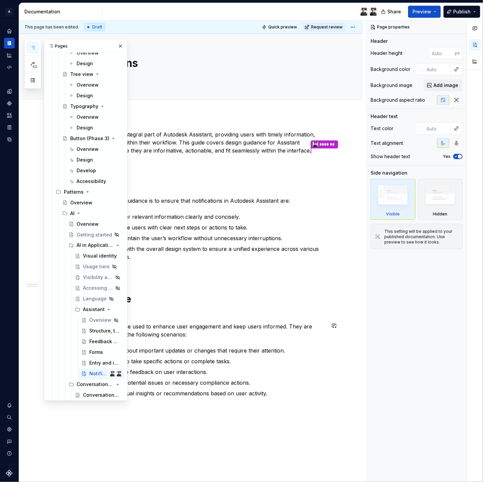
scroll to position [2543, 0]
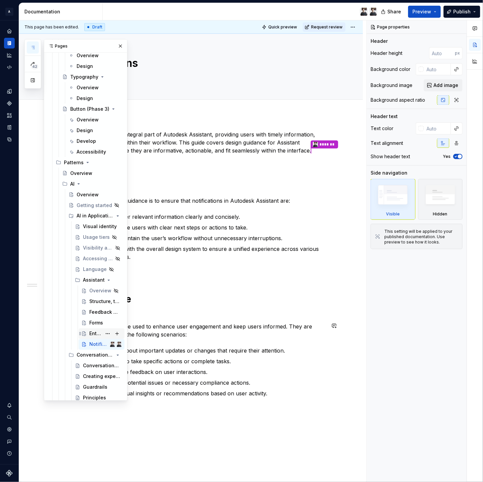
click at [92, 334] on div "Entry and iconography" at bounding box center [95, 333] width 12 height 7
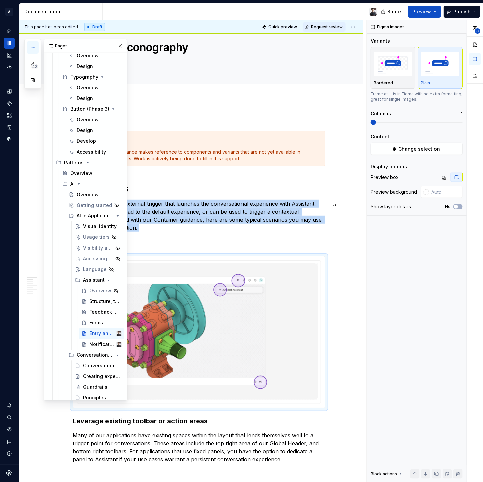
scroll to position [59, 0]
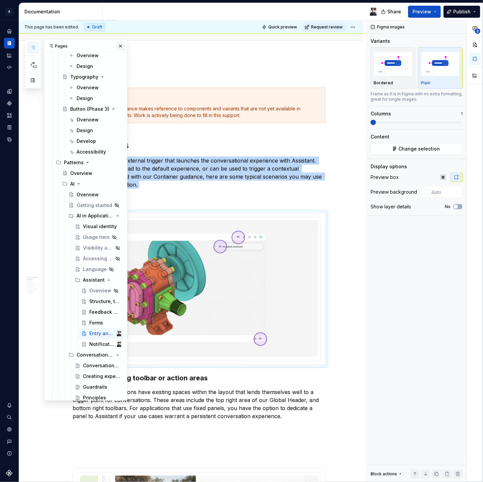
click at [117, 46] on button "button" at bounding box center [120, 45] width 9 height 9
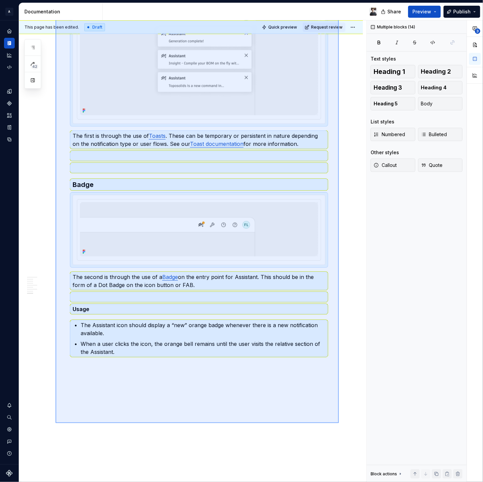
scroll to position [1717, 0]
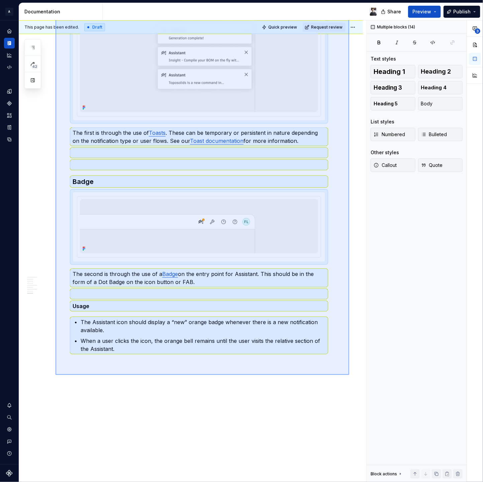
drag, startPoint x: 56, startPoint y: 96, endPoint x: 349, endPoint y: 375, distance: 404.9
click at [349, 375] on div "This page has been edited. Draft Quick preview Request review Entry and iconogr…" at bounding box center [192, 251] width 347 height 462
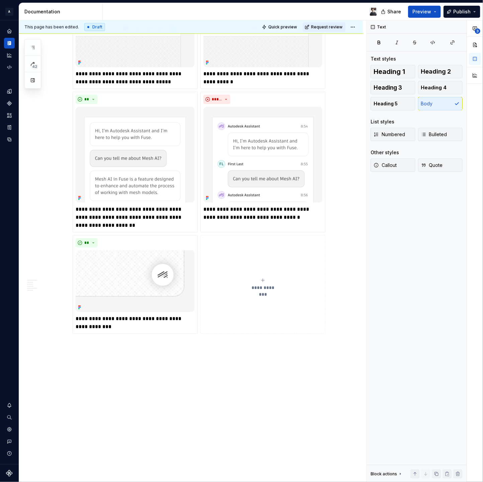
scroll to position [1279, 0]
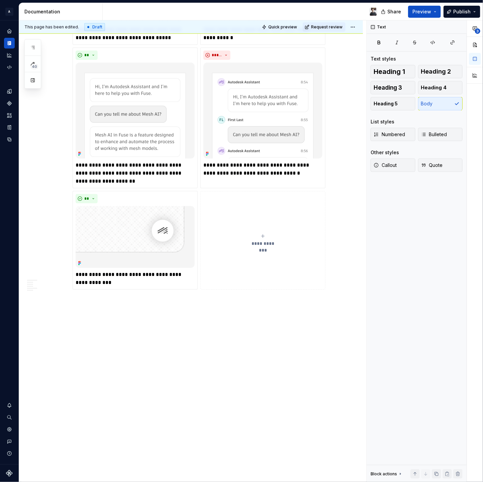
type textarea "*"
